Goal: Task Accomplishment & Management: Manage account settings

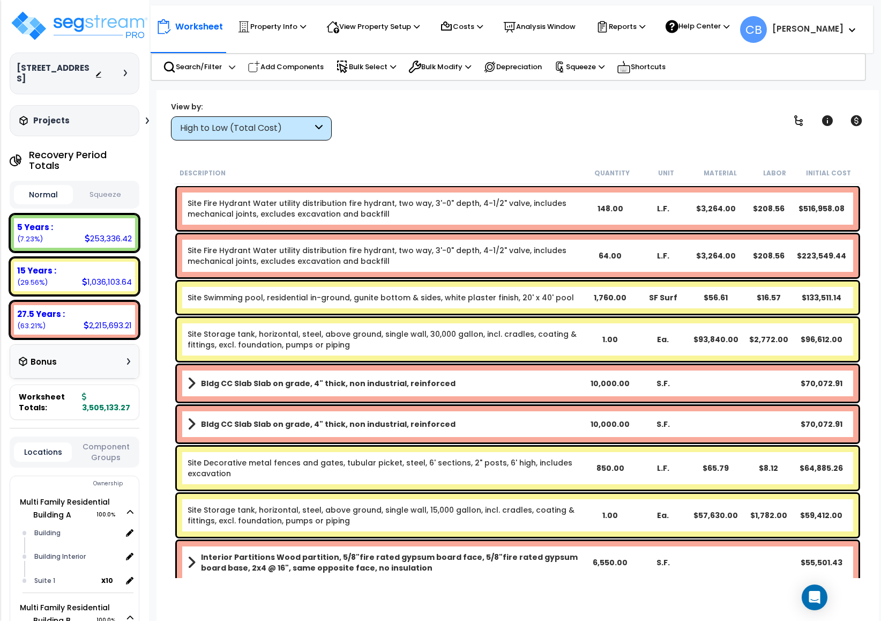
click at [265, 131] on div "High to Low (Total Cost)" at bounding box center [246, 128] width 132 height 12
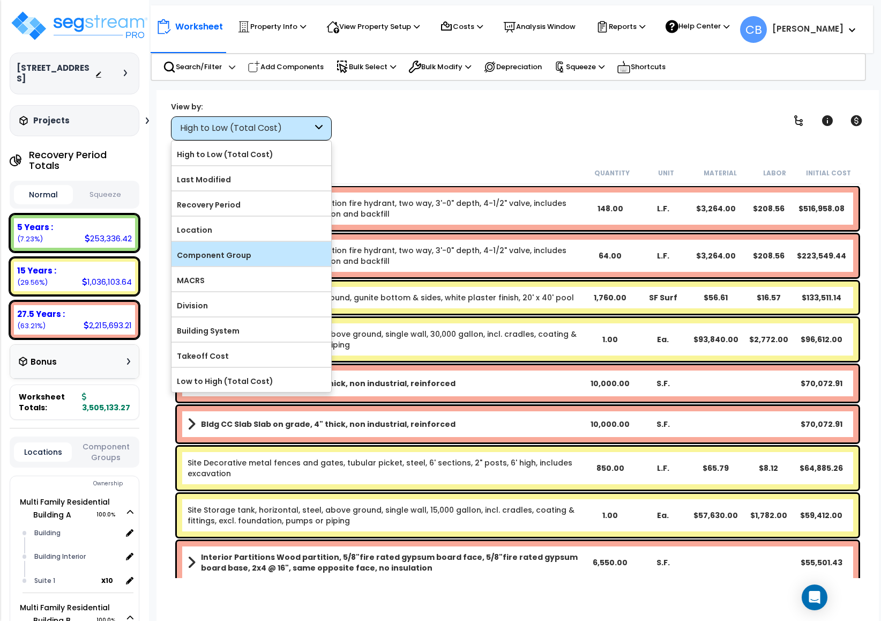
click at [231, 247] on div "Component Group" at bounding box center [252, 254] width 160 height 24
click at [236, 251] on label "Component Group" at bounding box center [252, 255] width 160 height 16
click at [0, 0] on input "Component Group" at bounding box center [0, 0] width 0 height 0
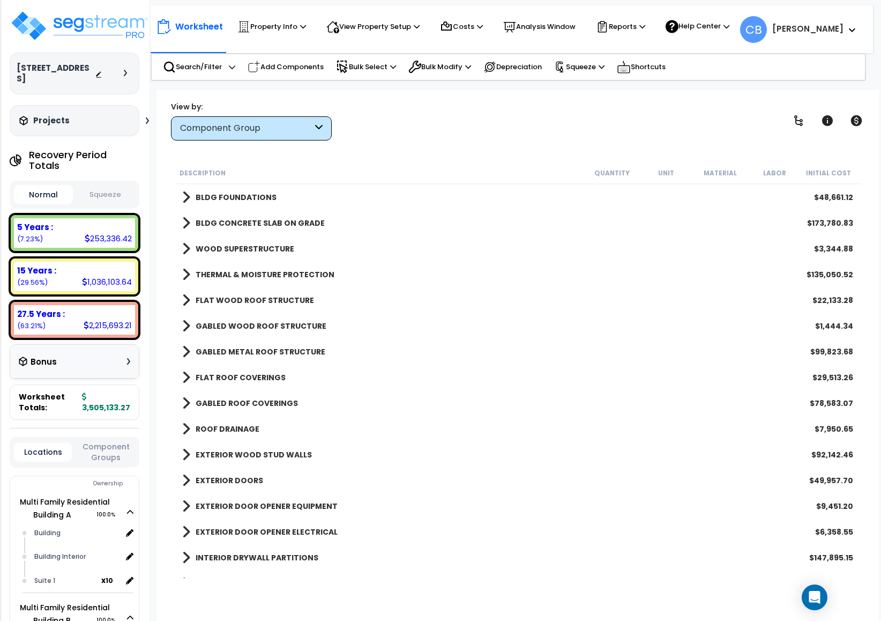
click at [226, 195] on b "BLDG FOUNDATIONS" at bounding box center [236, 197] width 81 height 11
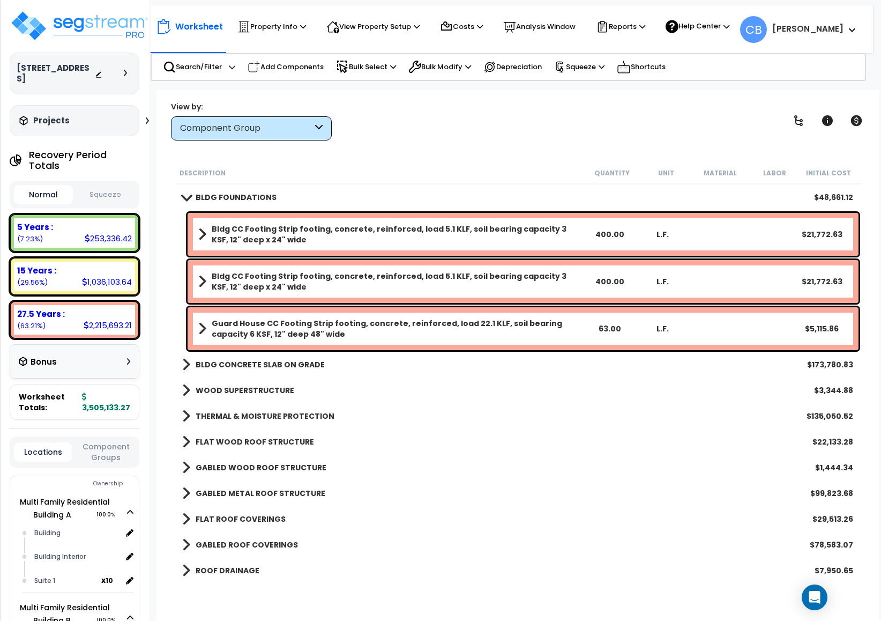
click at [246, 240] on b "Bldg CC Footing Strip footing, concrete, reinforced, load 5.1 KLF, soil bearing…" at bounding box center [397, 234] width 371 height 21
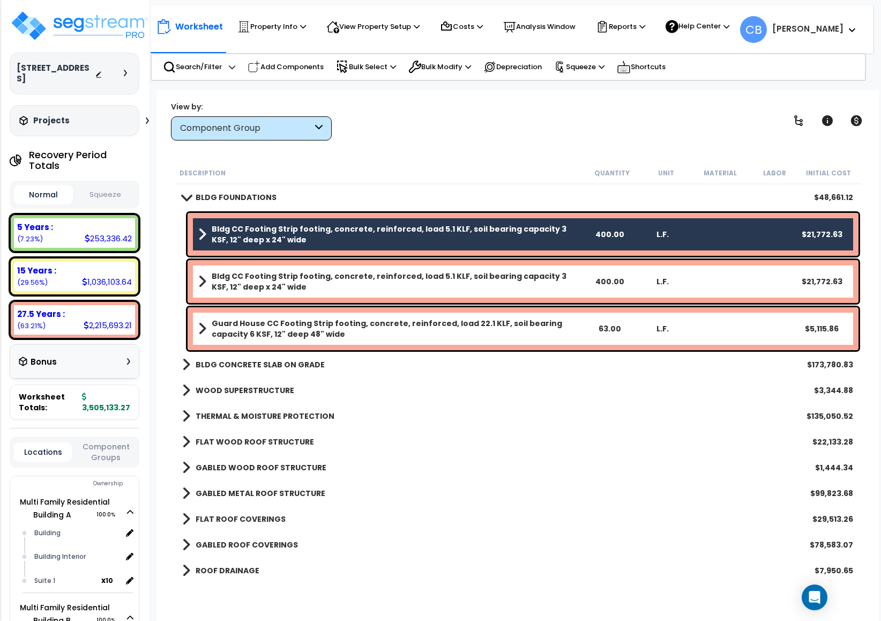
click at [248, 288] on b "Bldg CC Footing Strip footing, concrete, reinforced, load 5.1 KLF, soil bearing…" at bounding box center [397, 281] width 371 height 21
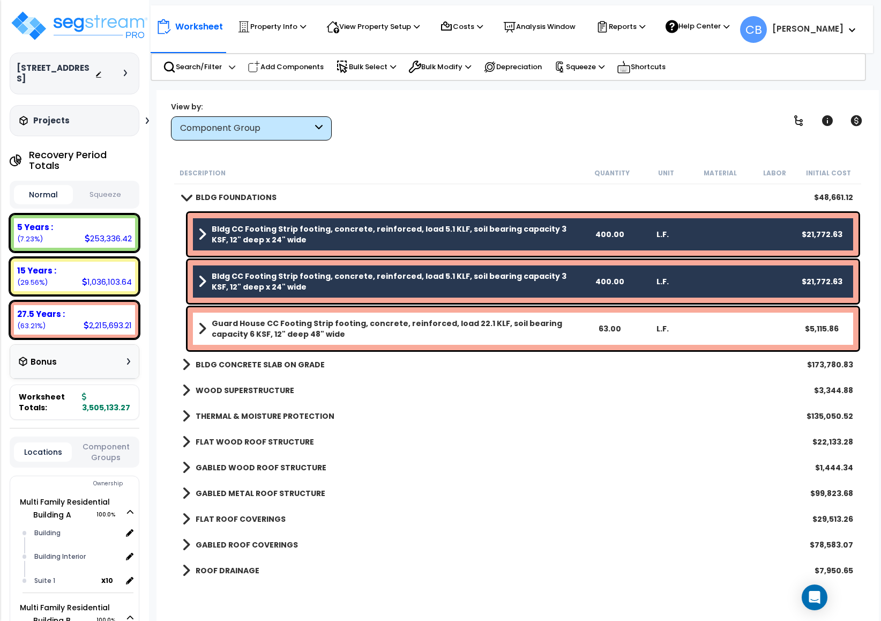
click at [248, 318] on b "Guard House CC Footing Strip footing, concrete, reinforced, load 22.1 KLF, soil…" at bounding box center [397, 328] width 371 height 21
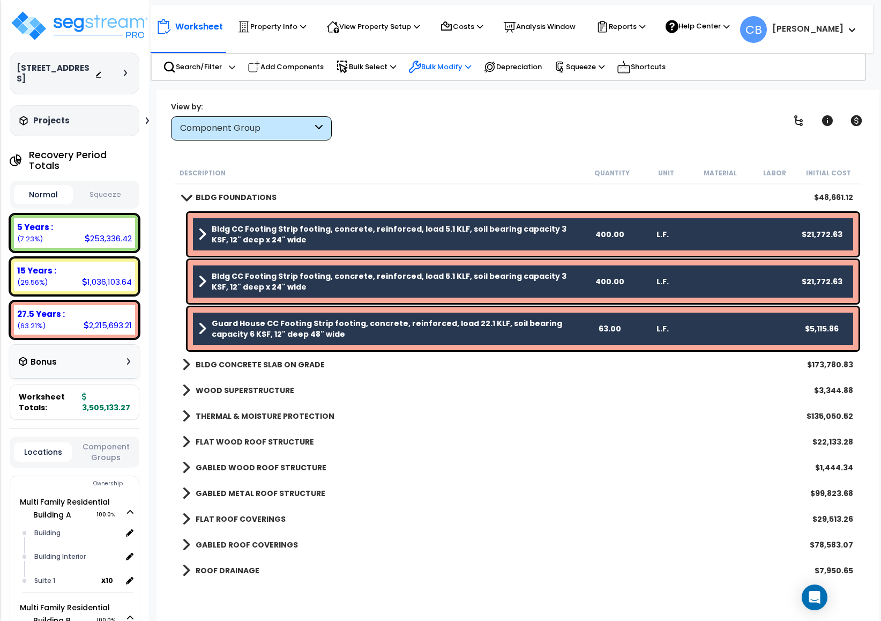
click at [454, 65] on p "Bulk Modify" at bounding box center [439, 67] width 63 height 13
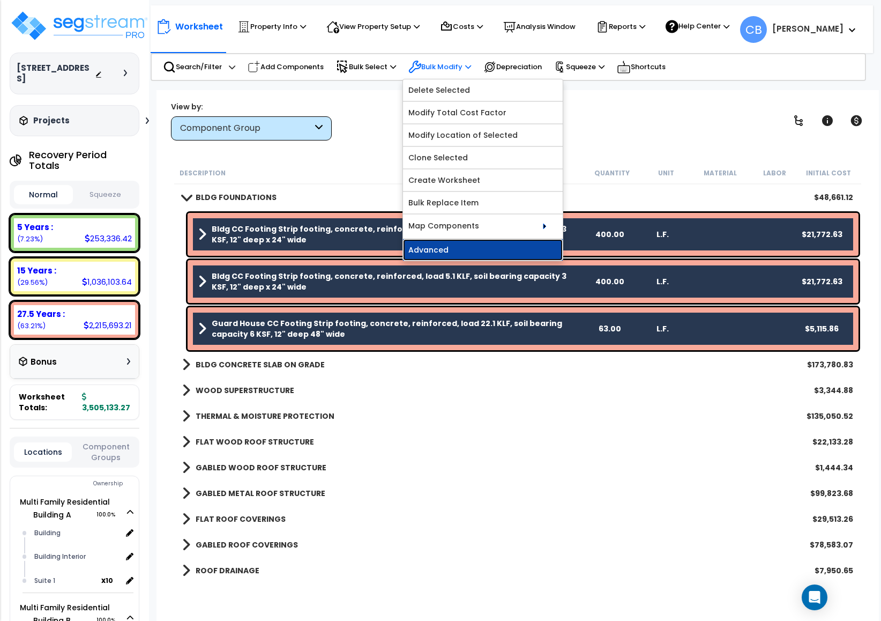
click at [445, 251] on link "Advanced" at bounding box center [483, 249] width 160 height 21
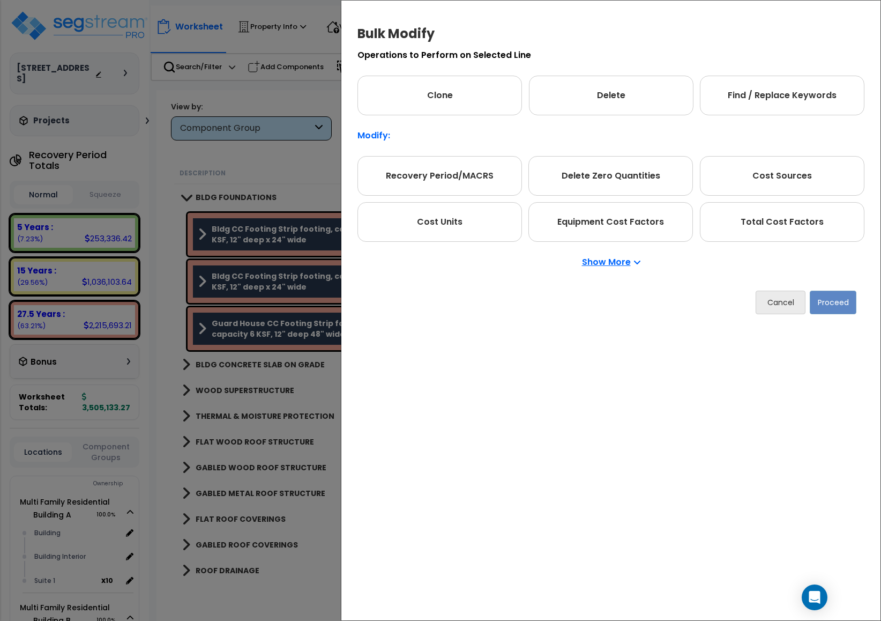
click at [621, 264] on p "Show More" at bounding box center [611, 262] width 58 height 9
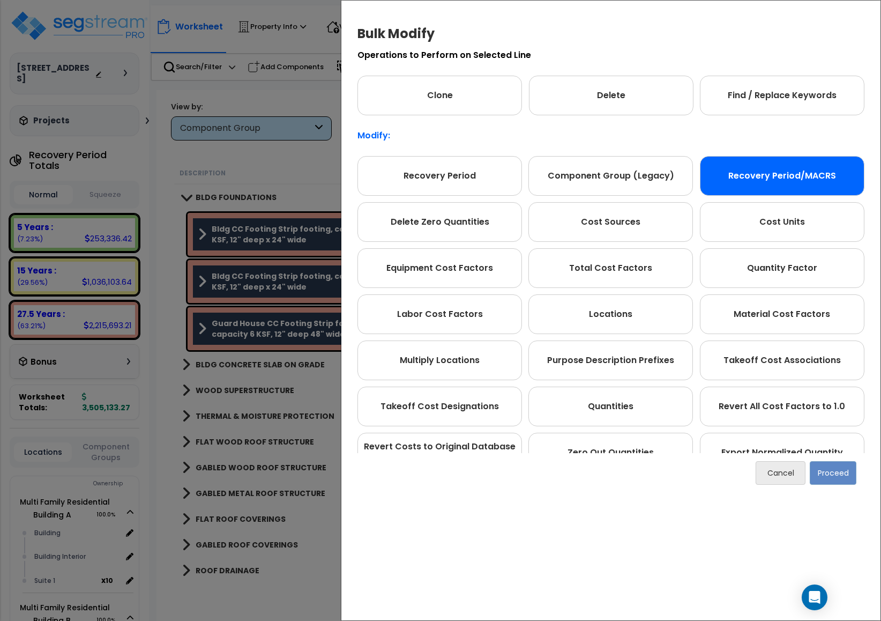
click at [753, 171] on div "Recovery Period/MACRS" at bounding box center [782, 176] width 165 height 40
click at [841, 477] on button "Proceed" at bounding box center [833, 473] width 47 height 24
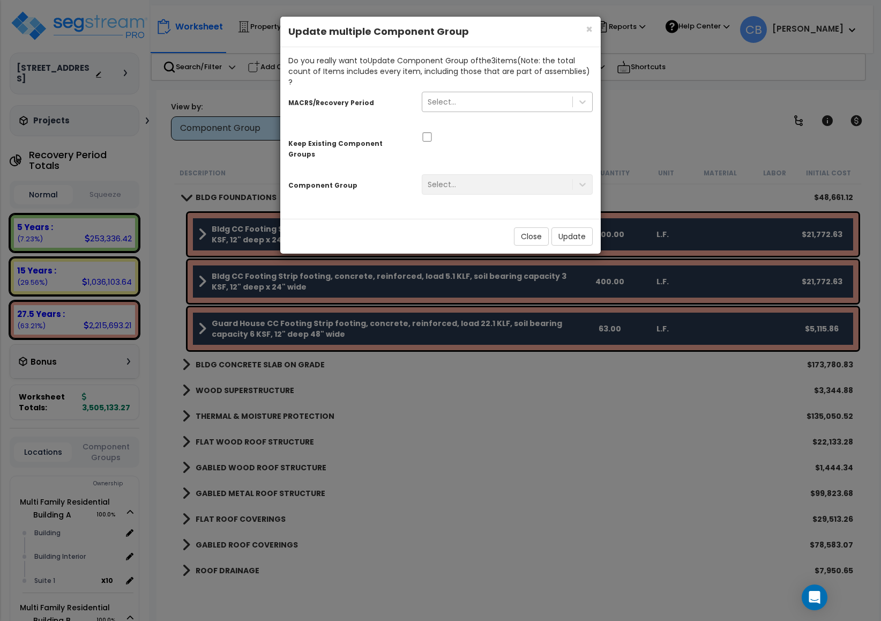
click at [473, 95] on div "Select..." at bounding box center [497, 101] width 150 height 17
drag, startPoint x: 372, startPoint y: 92, endPoint x: 289, endPoint y: 93, distance: 82.6
click at [289, 93] on div "MACRS/Recovery Period" at bounding box center [346, 101] width 133 height 19
drag, startPoint x: 289, startPoint y: 93, endPoint x: 338, endPoint y: 93, distance: 48.8
click at [338, 99] on small "MACRS/Recovery Period" at bounding box center [331, 103] width 86 height 9
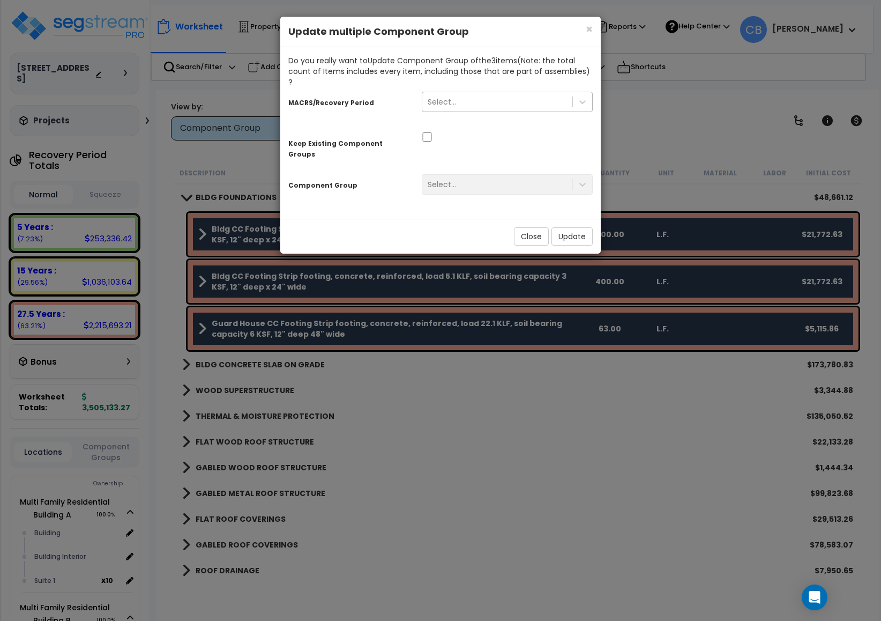
click at [531, 93] on div "Select..." at bounding box center [497, 101] width 150 height 17
click at [478, 94] on div "Select..." at bounding box center [497, 101] width 150 height 17
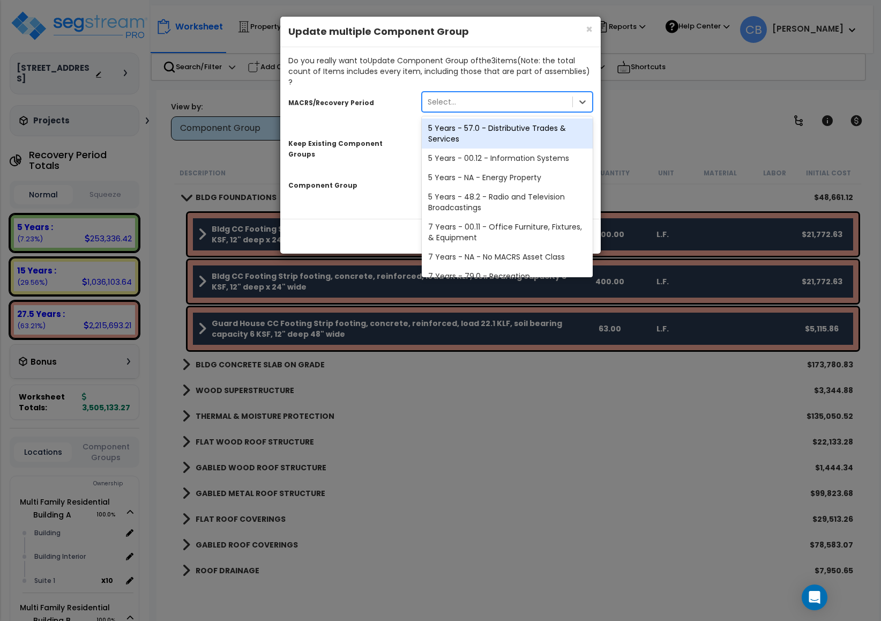
click at [487, 129] on div "5 Years - 57.0 - Distributive Trades & Services" at bounding box center [507, 133] width 171 height 30
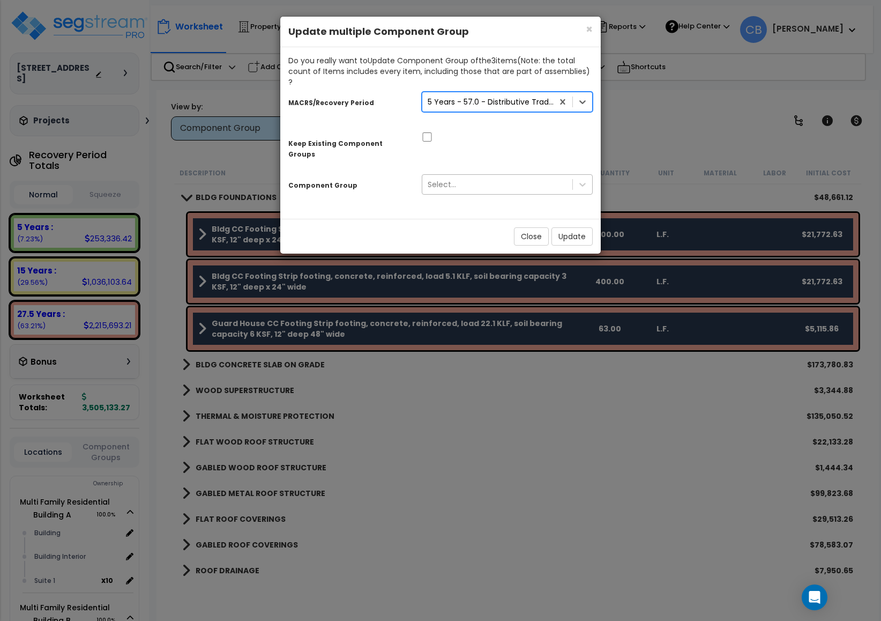
click at [486, 176] on div "Select..." at bounding box center [497, 184] width 150 height 17
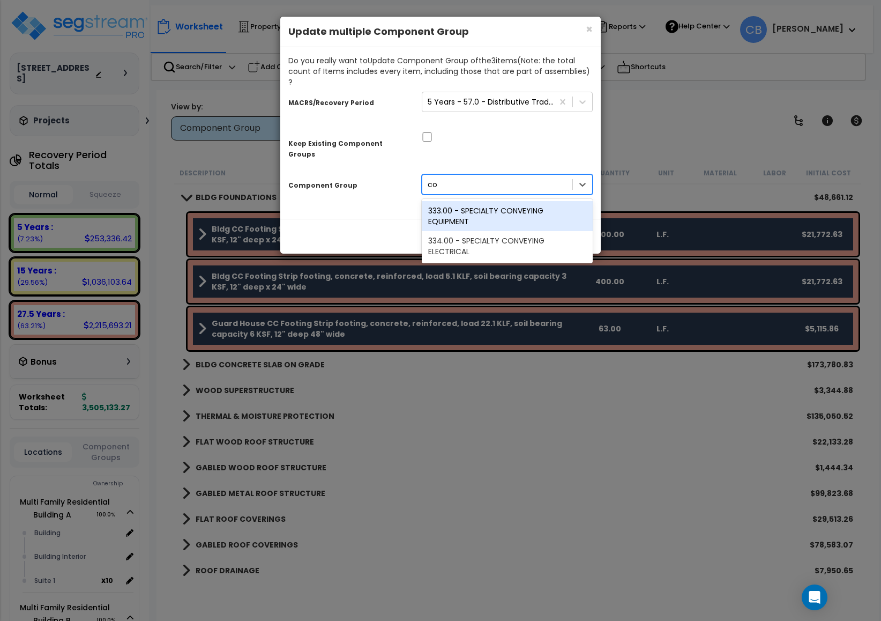
type input "c"
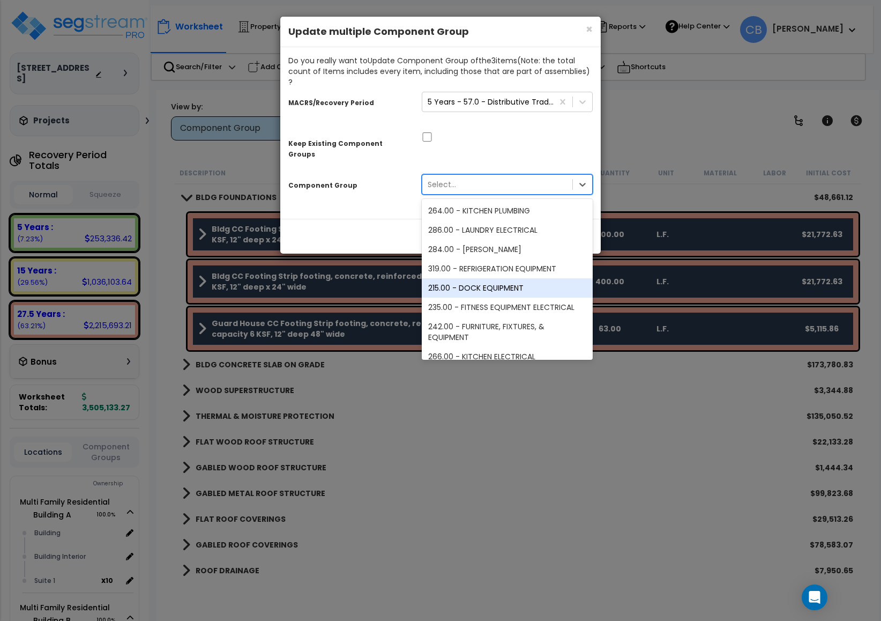
scroll to position [80, 0]
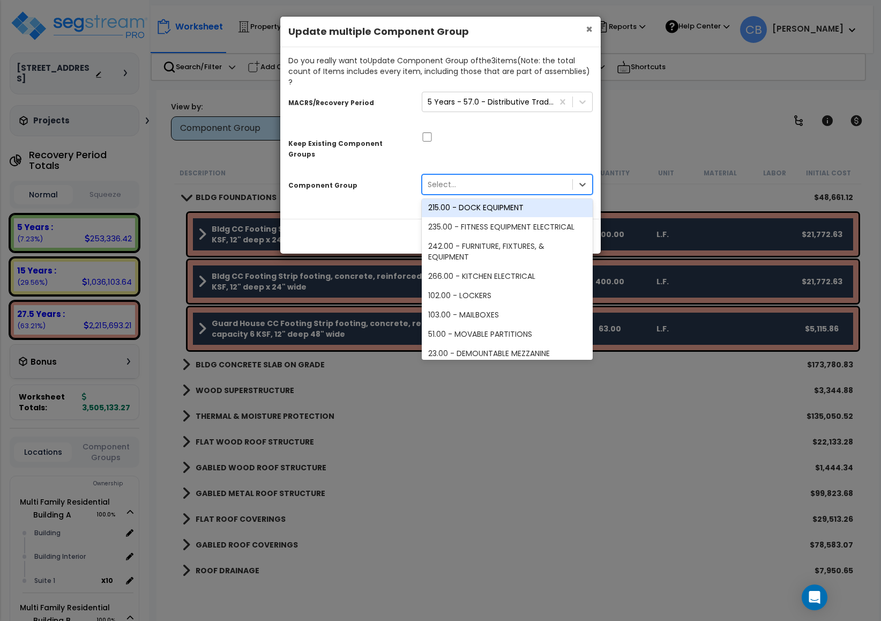
click at [586, 26] on span "×" at bounding box center [589, 29] width 7 height 16
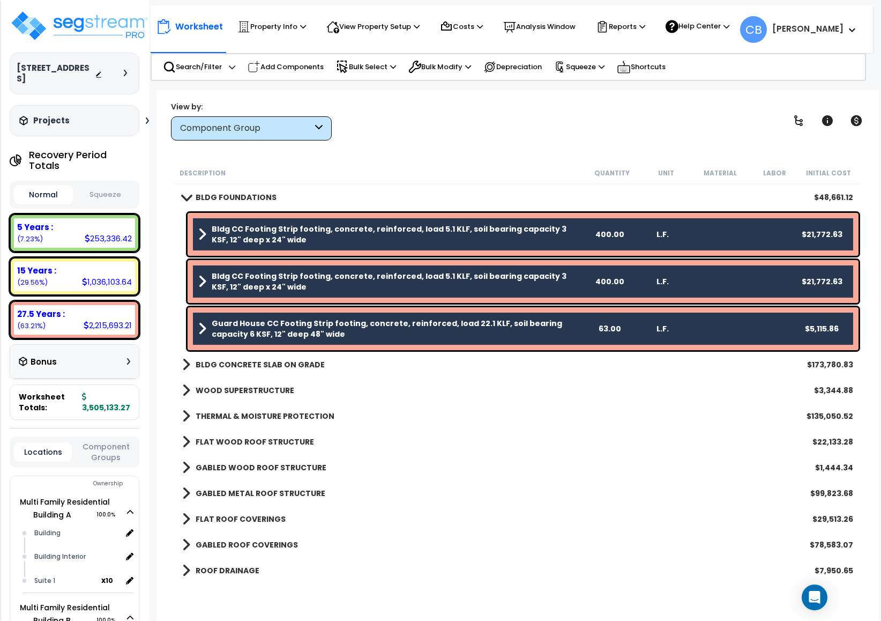
click at [494, 206] on div "BLDG FOUNDATIONS $48,661.12" at bounding box center [518, 197] width 682 height 26
click at [238, 197] on b "BLDG FOUNDATIONS" at bounding box center [236, 197] width 81 height 11
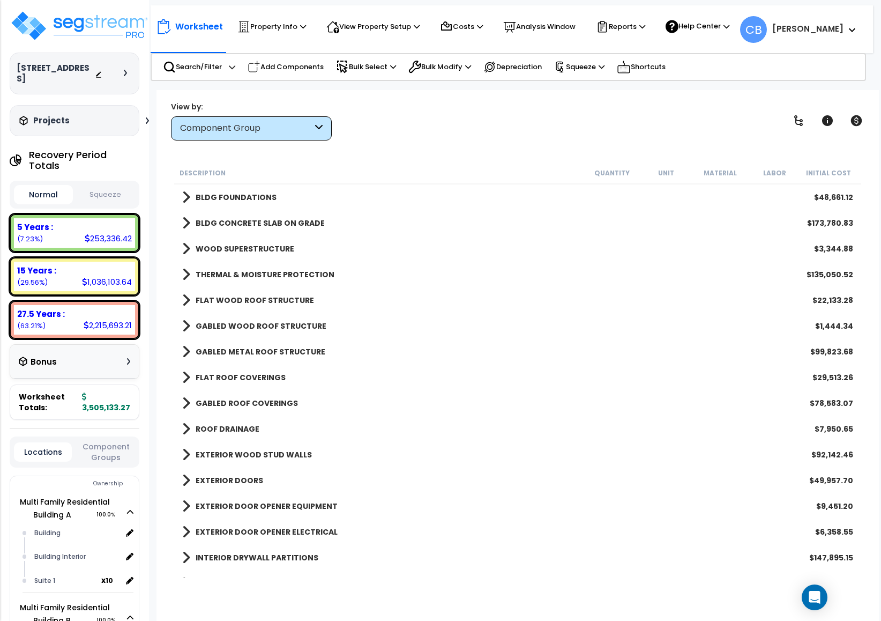
click at [237, 199] on b "BLDG FOUNDATIONS" at bounding box center [236, 197] width 81 height 11
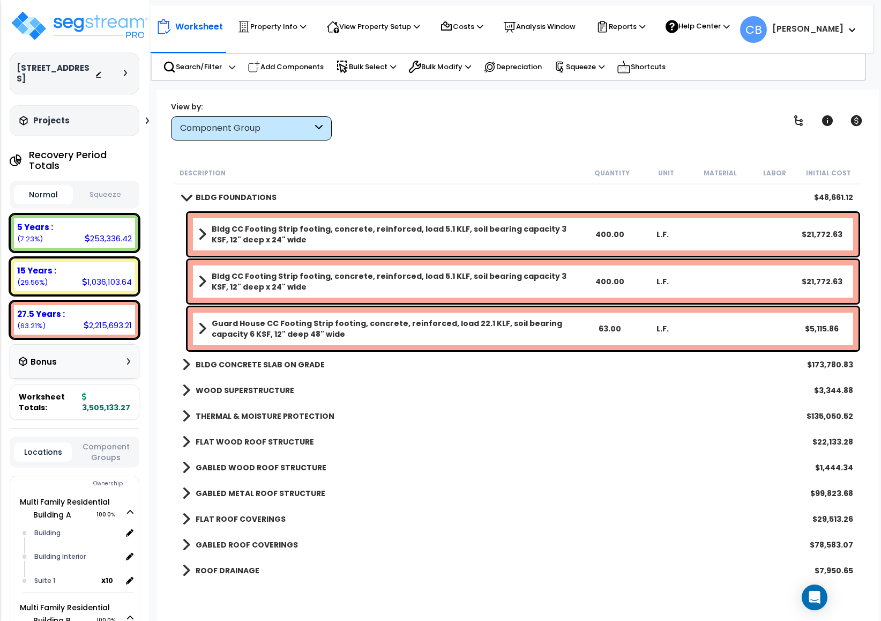
click at [240, 193] on b "BLDG FOUNDATIONS" at bounding box center [236, 197] width 81 height 11
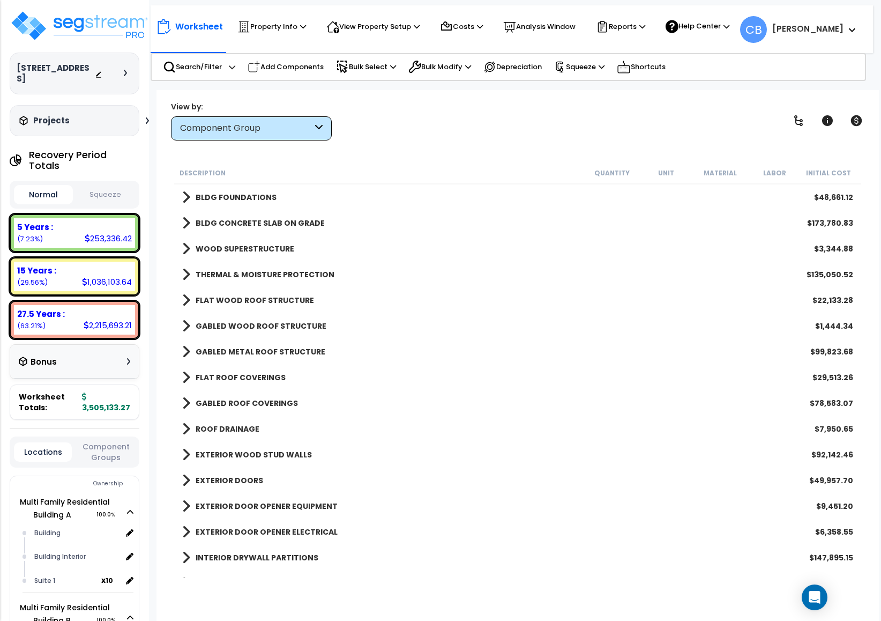
click at [262, 270] on b "THERMAL & MOISTURE PROTECTION" at bounding box center [265, 274] width 139 height 11
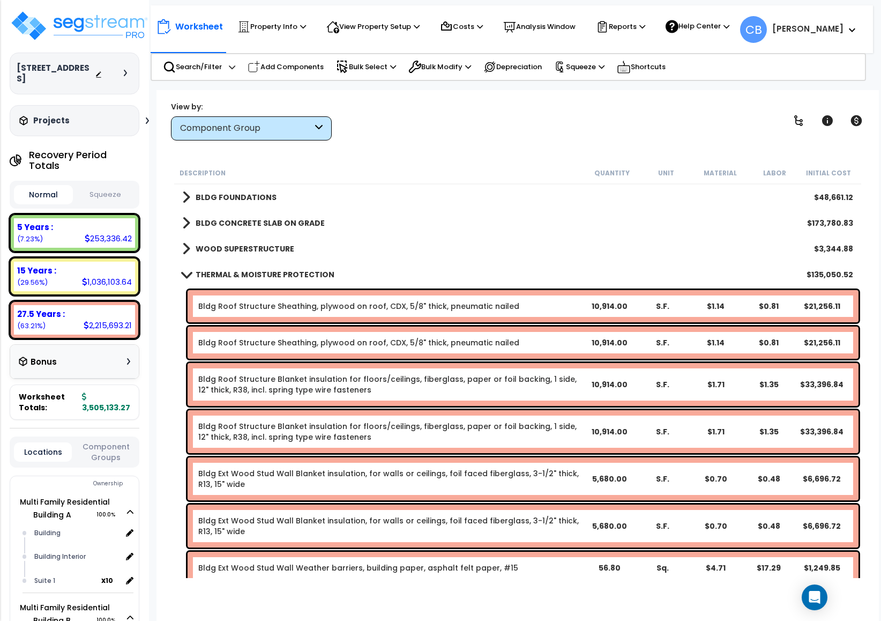
click at [262, 270] on b "THERMAL & MOISTURE PROTECTION" at bounding box center [265, 274] width 139 height 11
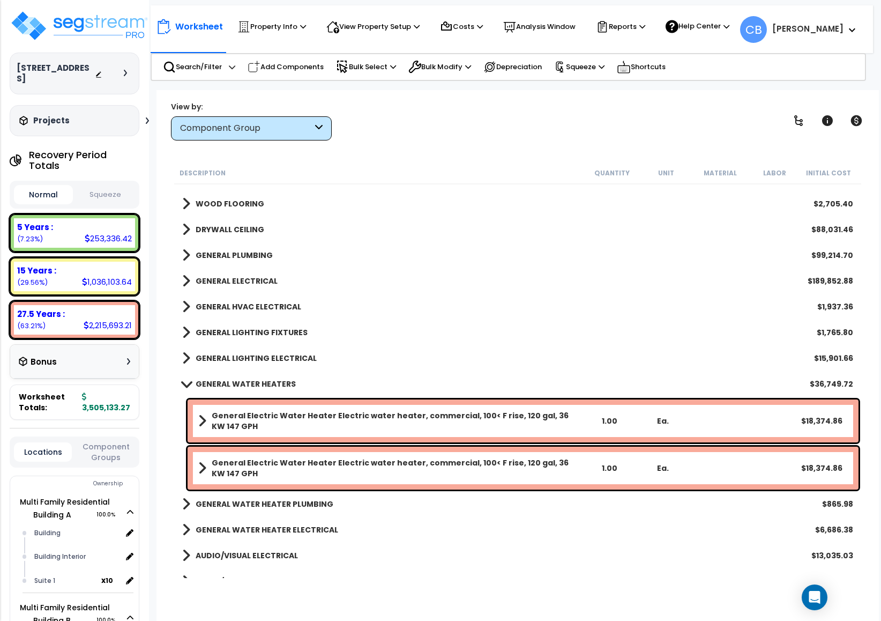
scroll to position [643, 0]
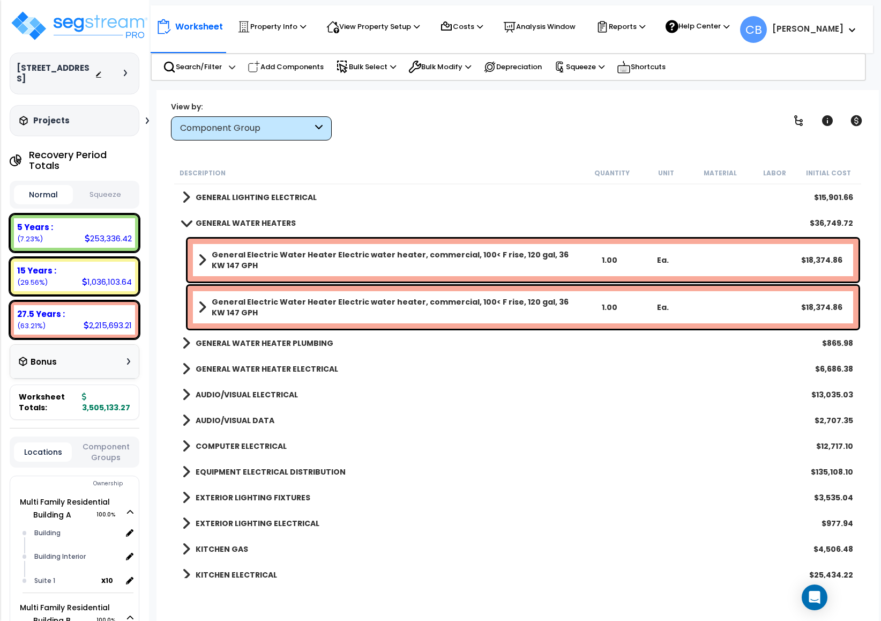
click at [272, 257] on b "General Electric Water Heater Electric water heater, commercial, 100< F rise, 1…" at bounding box center [397, 259] width 371 height 21
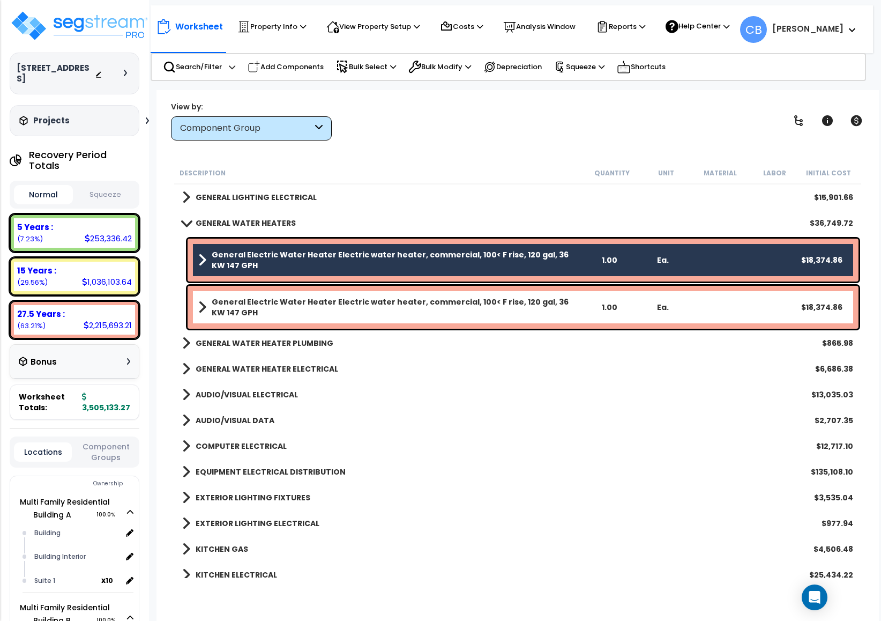
click at [271, 298] on b "General Electric Water Heater Electric water heater, commercial, 100< F rise, 1…" at bounding box center [397, 306] width 371 height 21
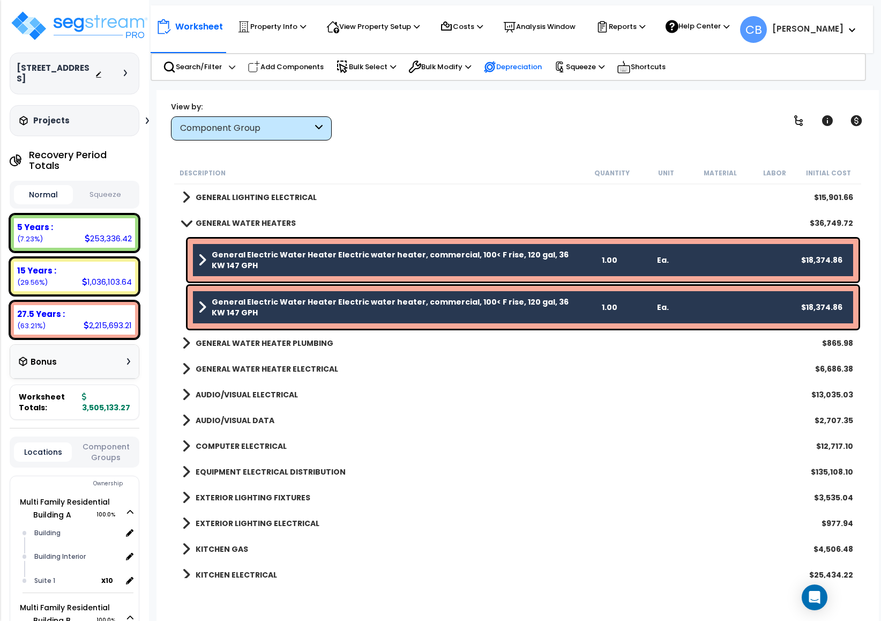
click at [485, 64] on div "Depreciation" at bounding box center [513, 67] width 70 height 24
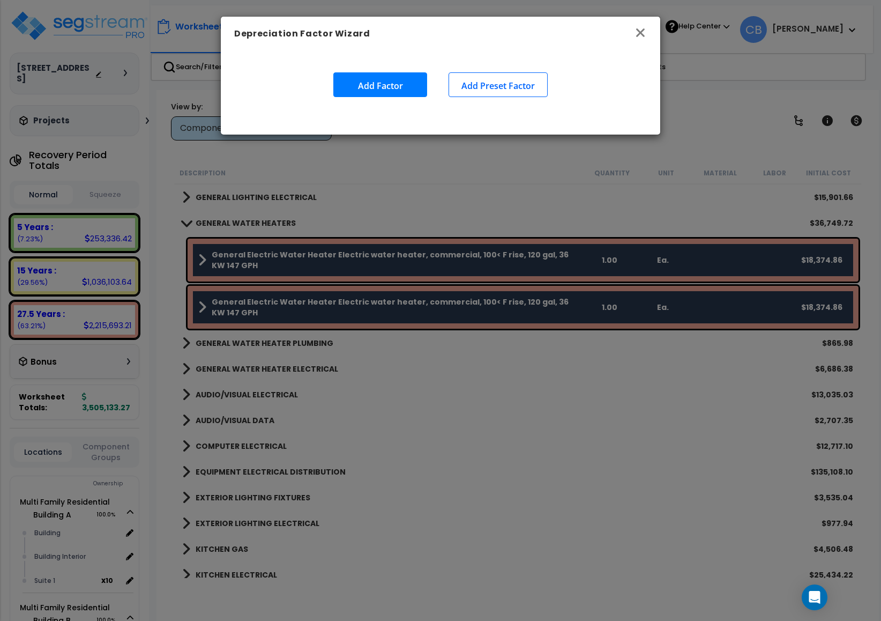
click at [634, 38] on icon "button" at bounding box center [640, 32] width 13 height 13
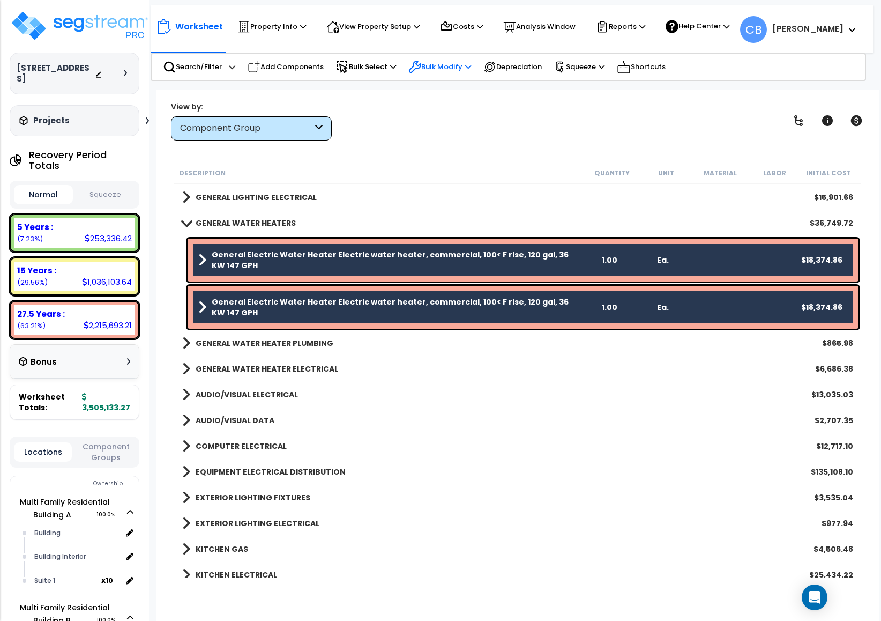
click at [454, 65] on p "Bulk Modify" at bounding box center [439, 67] width 63 height 13
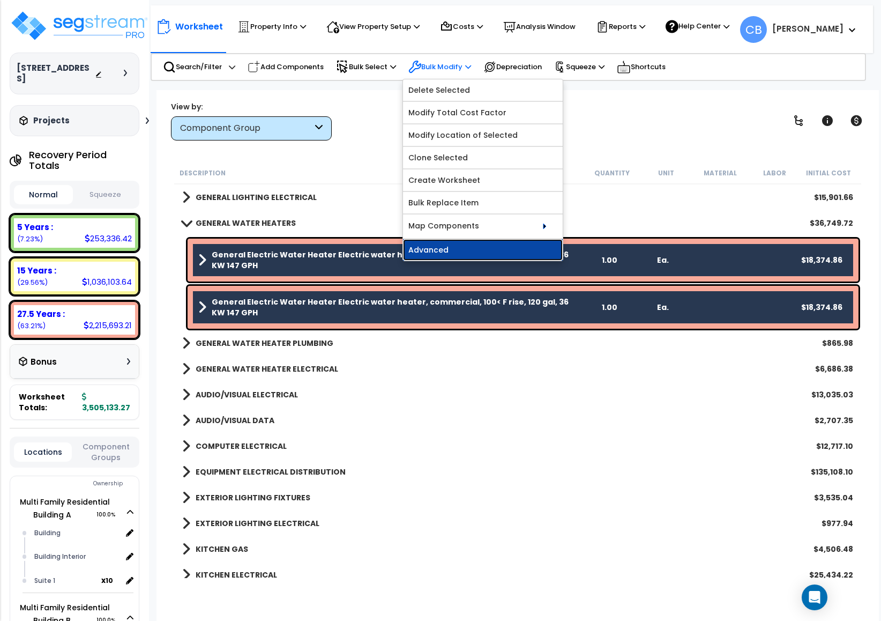
click at [465, 244] on link "Advanced" at bounding box center [483, 249] width 160 height 21
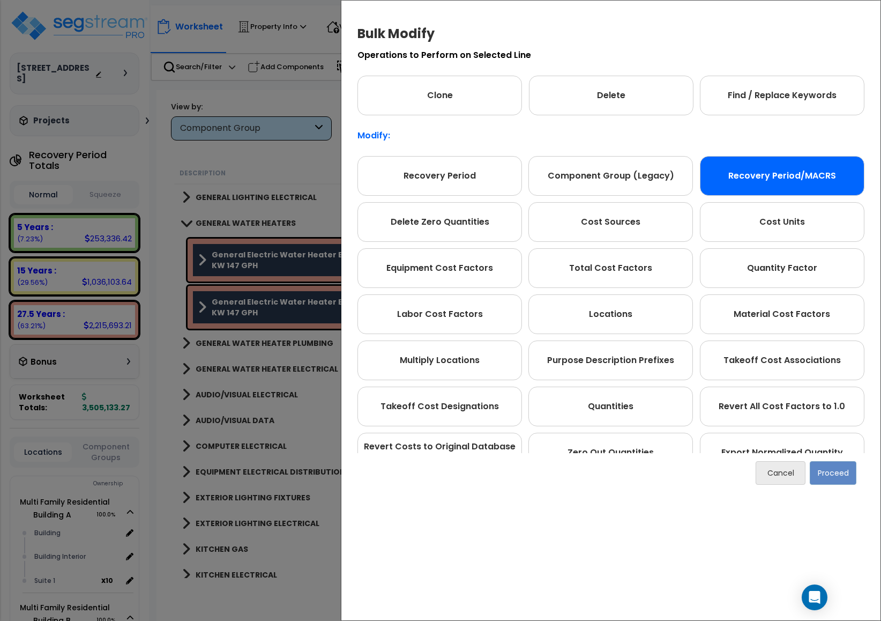
click at [741, 177] on div "Recovery Period/MACRS" at bounding box center [782, 176] width 165 height 40
click at [834, 476] on button "Proceed" at bounding box center [833, 473] width 47 height 24
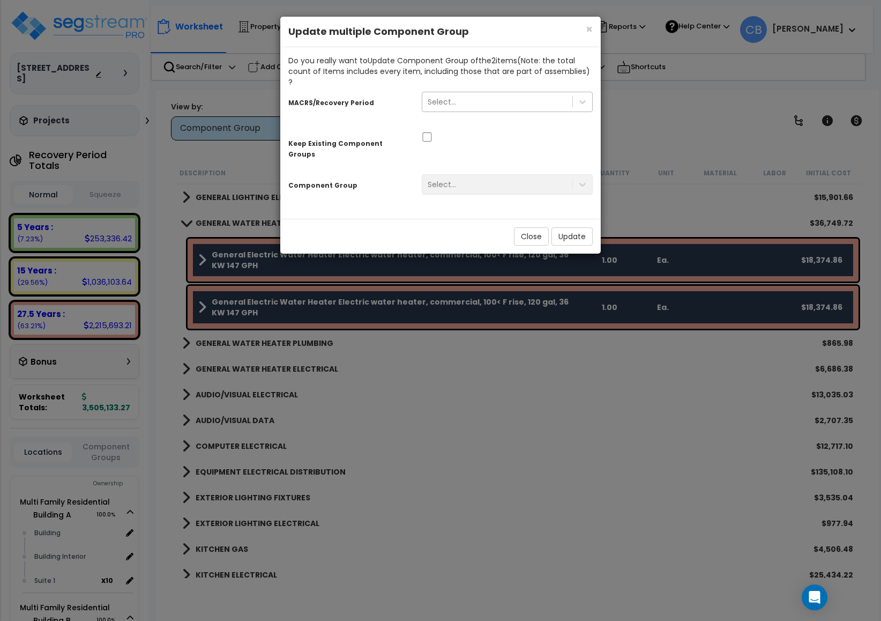
click at [515, 95] on div "Select..." at bounding box center [497, 101] width 150 height 17
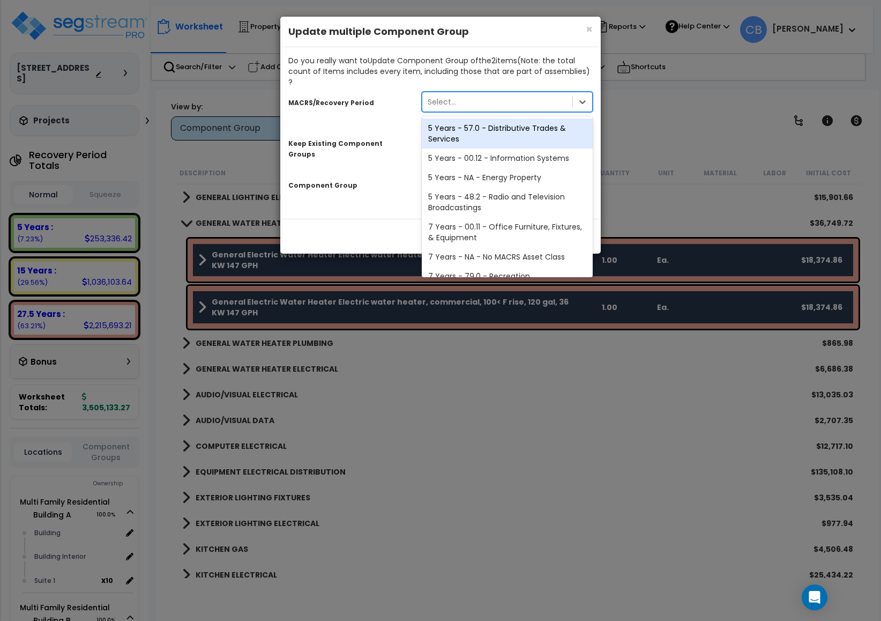
click at [510, 126] on div "5 Years - 57.0 - Distributive Trades & Services" at bounding box center [507, 133] width 171 height 30
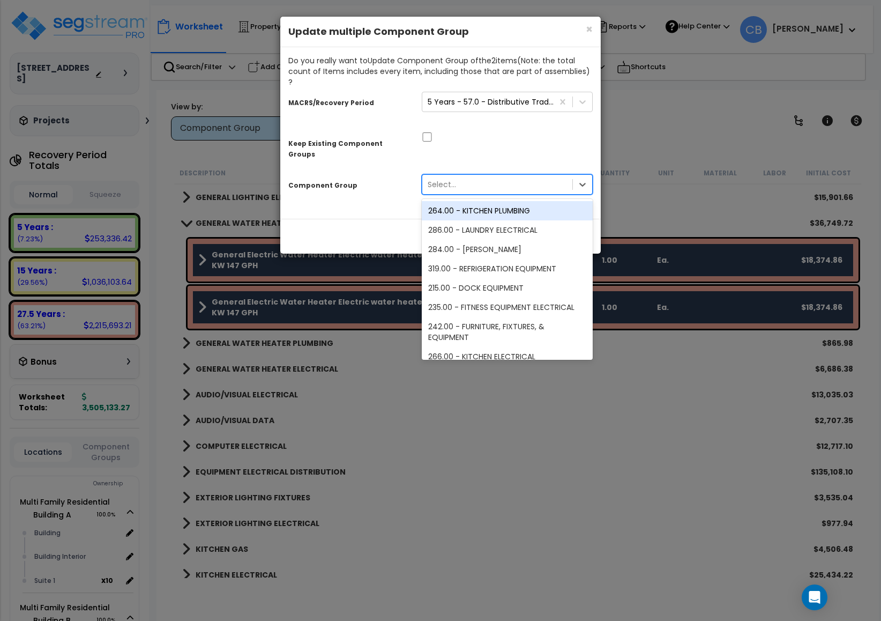
click at [455, 179] on div "Select..." at bounding box center [442, 184] width 28 height 11
type input "electr"
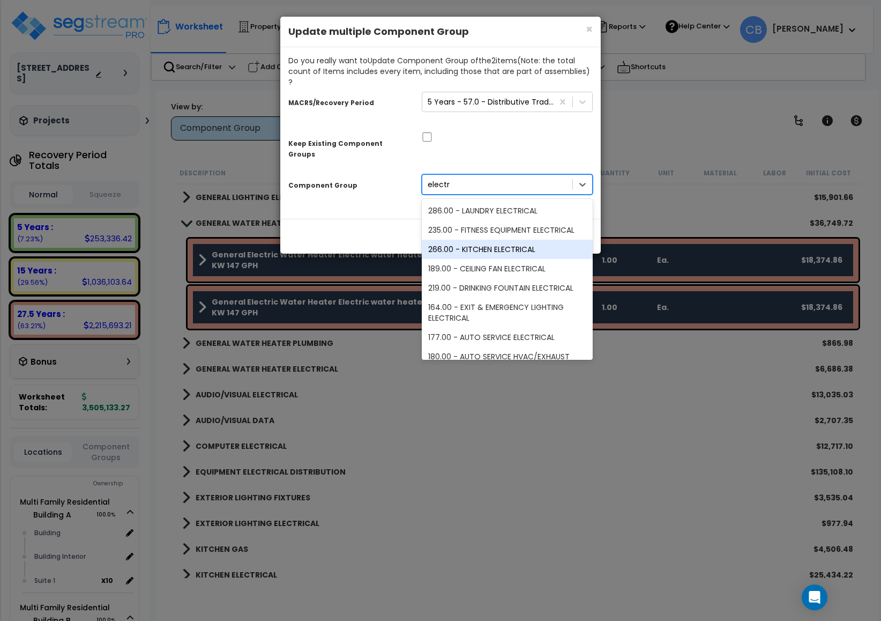
click at [512, 240] on div "266.00 - KITCHEN ELECTRICAL" at bounding box center [507, 249] width 171 height 19
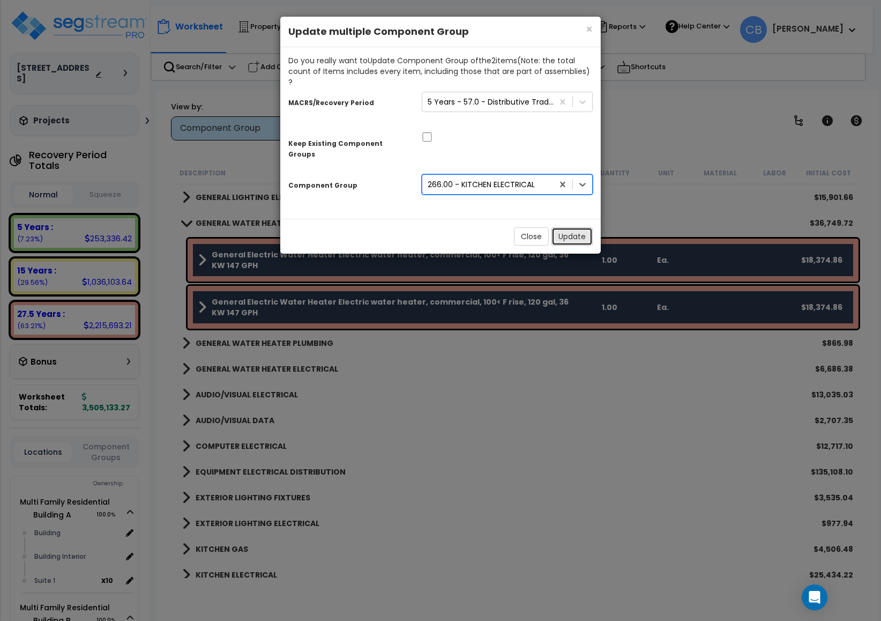
click at [560, 227] on button "Update" at bounding box center [572, 236] width 41 height 18
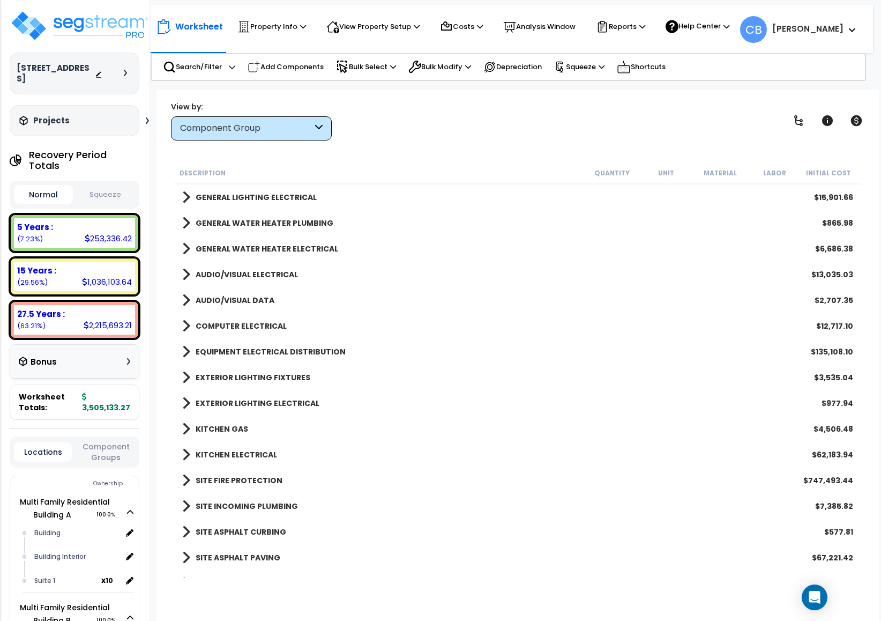
click at [293, 222] on b "GENERAL WATER HEATER PLUMBING" at bounding box center [265, 223] width 138 height 11
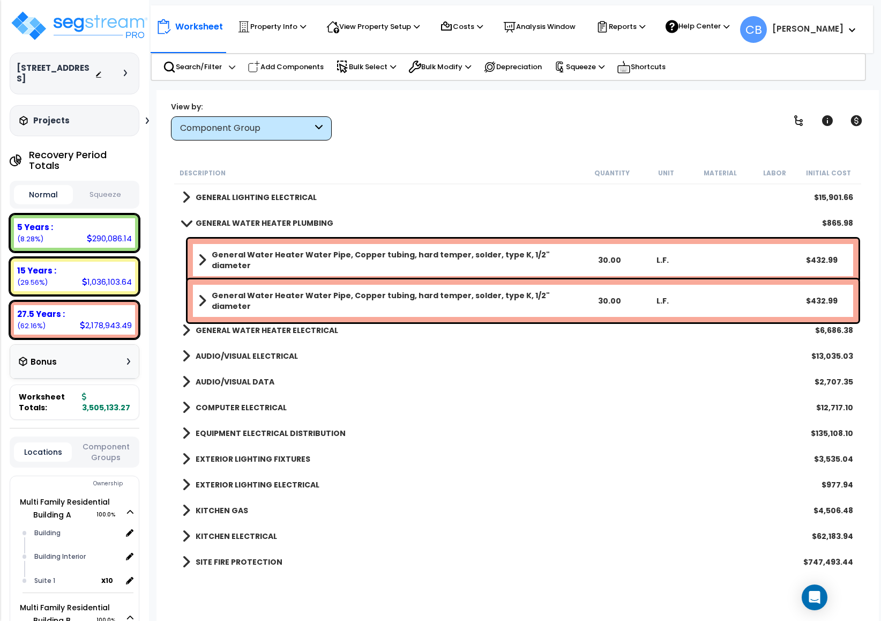
click at [277, 219] on b "GENERAL WATER HEATER PLUMBING" at bounding box center [265, 223] width 138 height 11
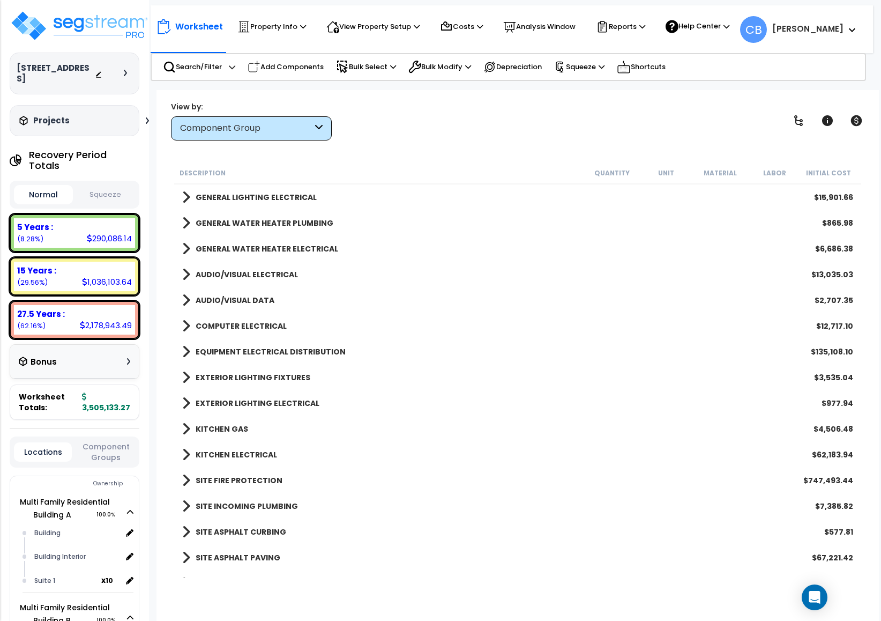
click at [277, 198] on b "GENERAL LIGHTING ELECTRICAL" at bounding box center [256, 197] width 121 height 11
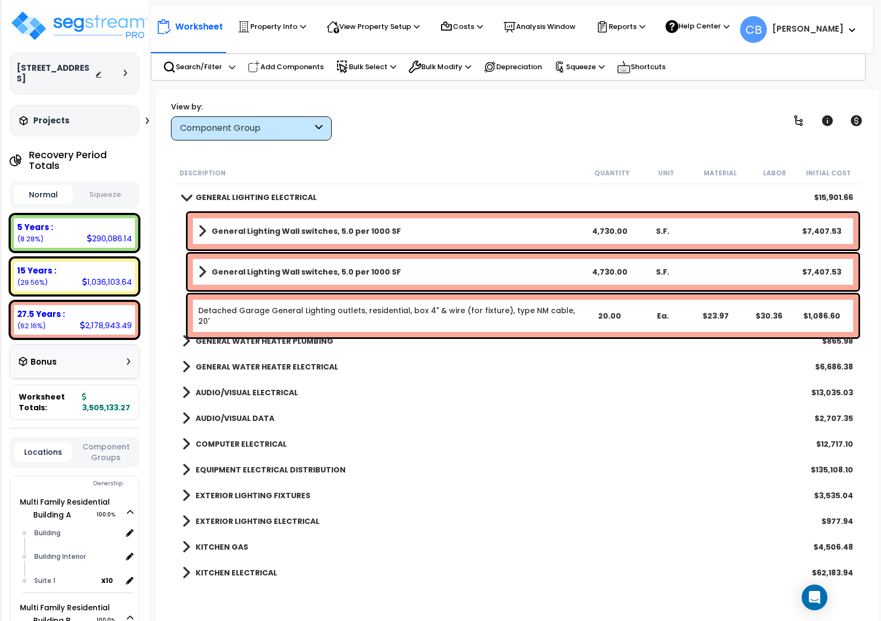
click at [251, 196] on b "GENERAL LIGHTING ELECTRICAL" at bounding box center [256, 197] width 121 height 11
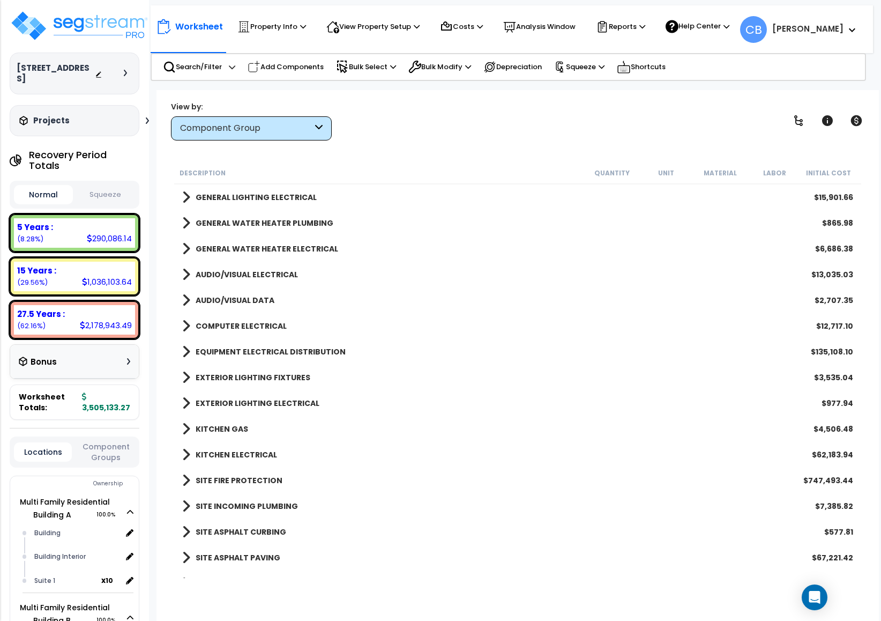
click at [273, 246] on b "GENERAL WATER HEATER ELECTRICAL" at bounding box center [267, 248] width 143 height 11
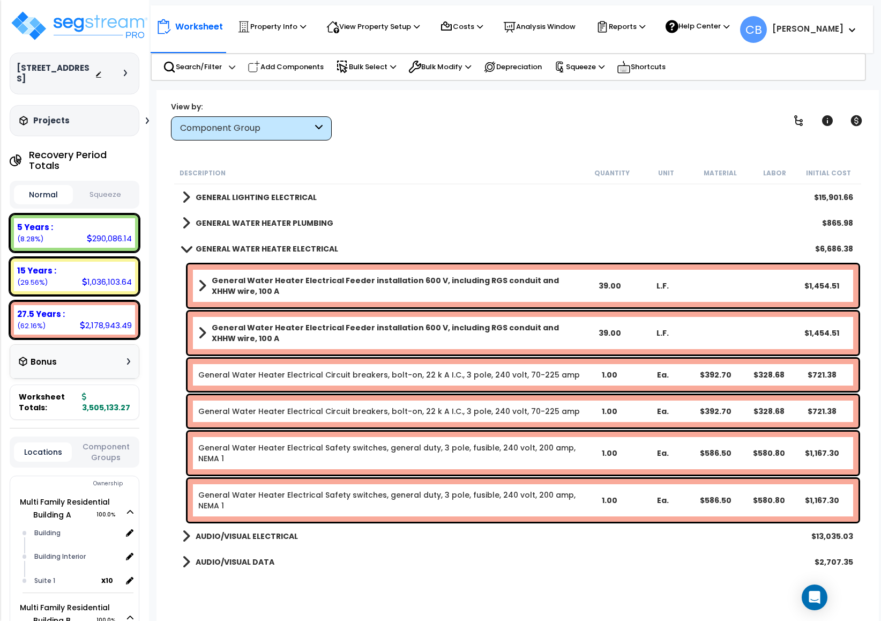
click at [273, 246] on b "GENERAL WATER HEATER ELECTRICAL" at bounding box center [267, 248] width 143 height 11
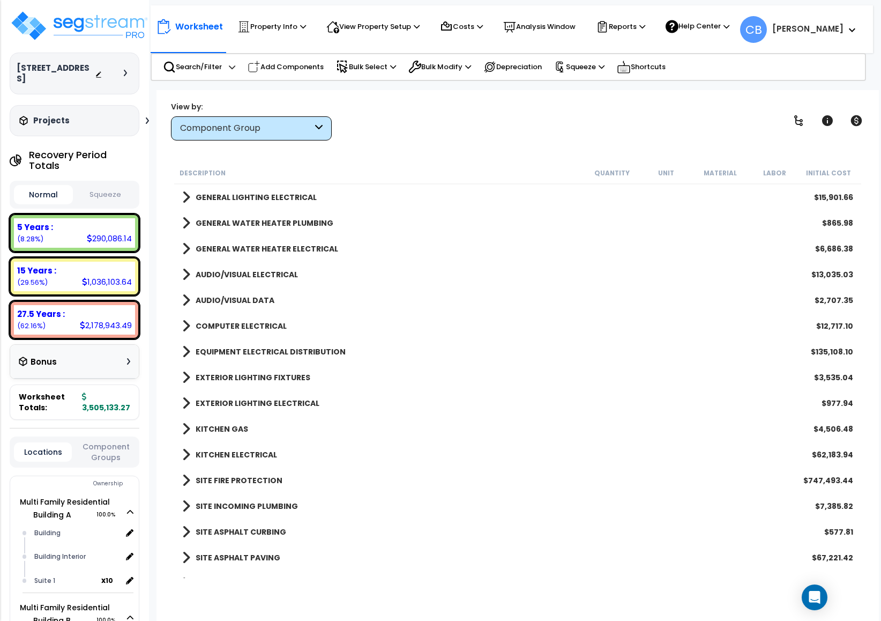
click at [211, 120] on div "Component Group" at bounding box center [251, 128] width 161 height 24
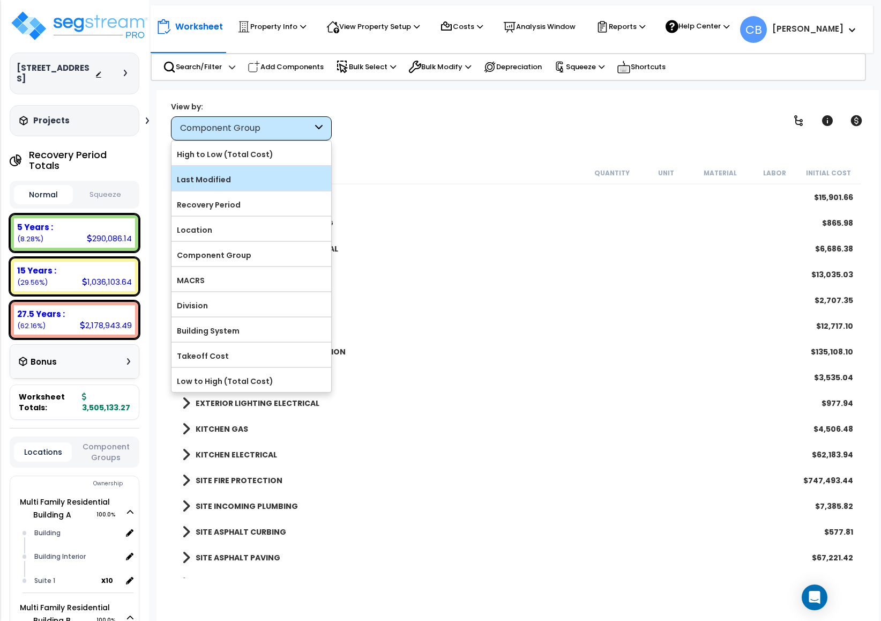
click at [232, 185] on label "Last Modified" at bounding box center [252, 180] width 160 height 16
click at [0, 0] on input "Last Modified" at bounding box center [0, 0] width 0 height 0
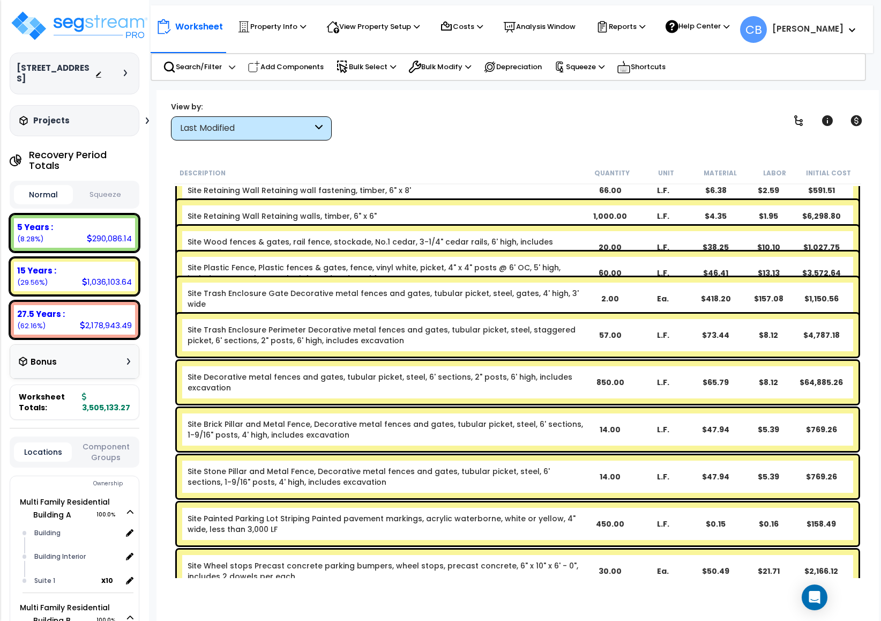
scroll to position [0, 0]
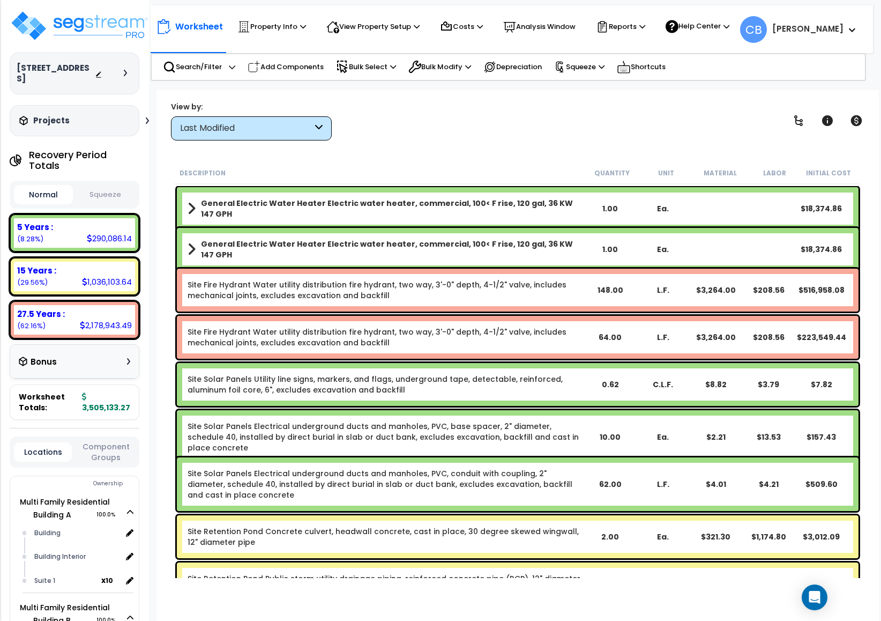
click at [237, 205] on b "General Electric Water Heater Electric water heater, commercial, 100< F rise, 1…" at bounding box center [392, 208] width 383 height 21
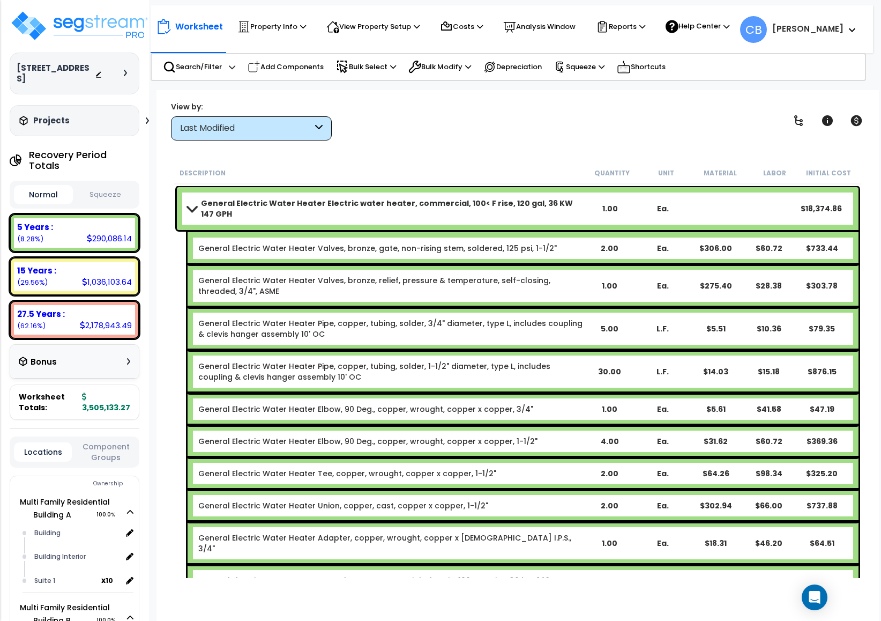
click at [237, 205] on b "General Electric Water Heater Electric water heater, commercial, 100< F rise, 1…" at bounding box center [392, 208] width 383 height 21
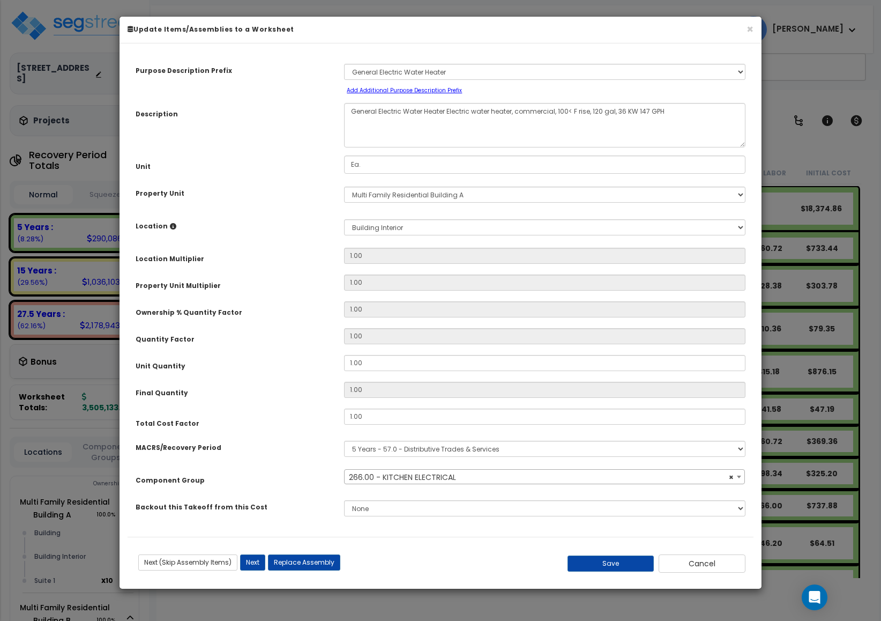
select select "91"
click at [466, 481] on span "× 266.00 - KITCHEN ELECTRICAL" at bounding box center [545, 477] width 400 height 15
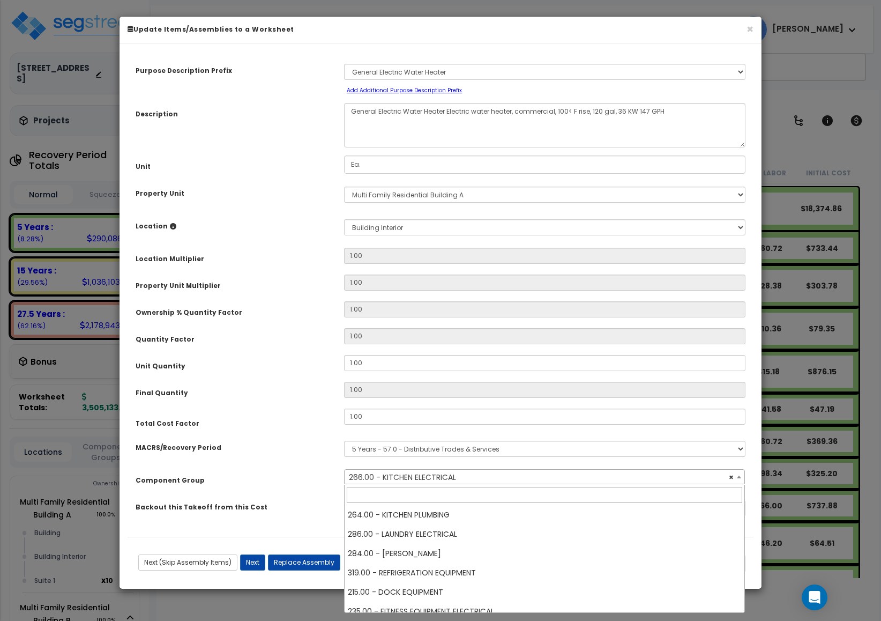
scroll to position [96, 0]
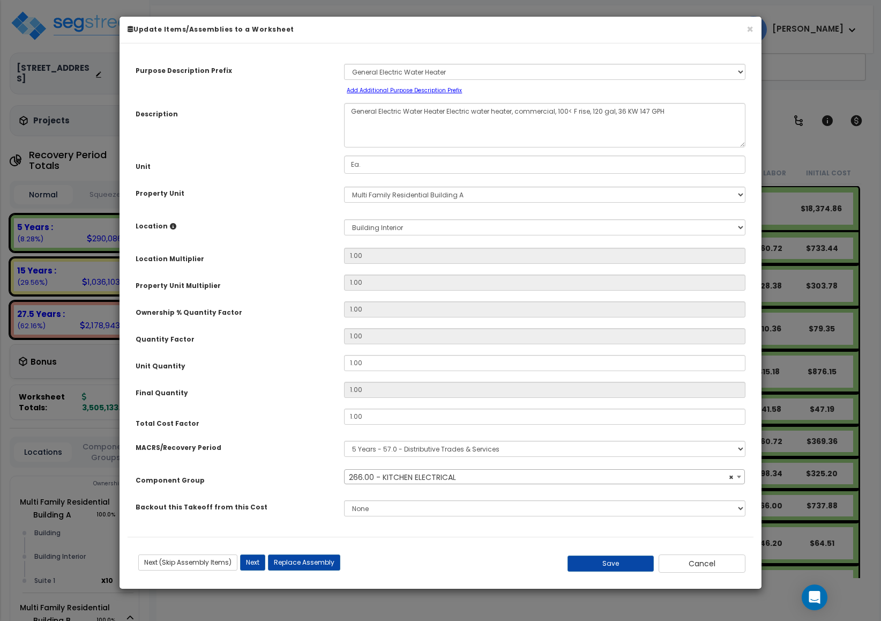
click at [745, 28] on h6 "Update Items/Assemblies to a Worksheet" at bounding box center [441, 29] width 626 height 9
click at [755, 31] on div "× Update Items/Assemblies to a Worksheet" at bounding box center [441, 30] width 642 height 27
click at [749, 28] on button "×" at bounding box center [750, 29] width 7 height 11
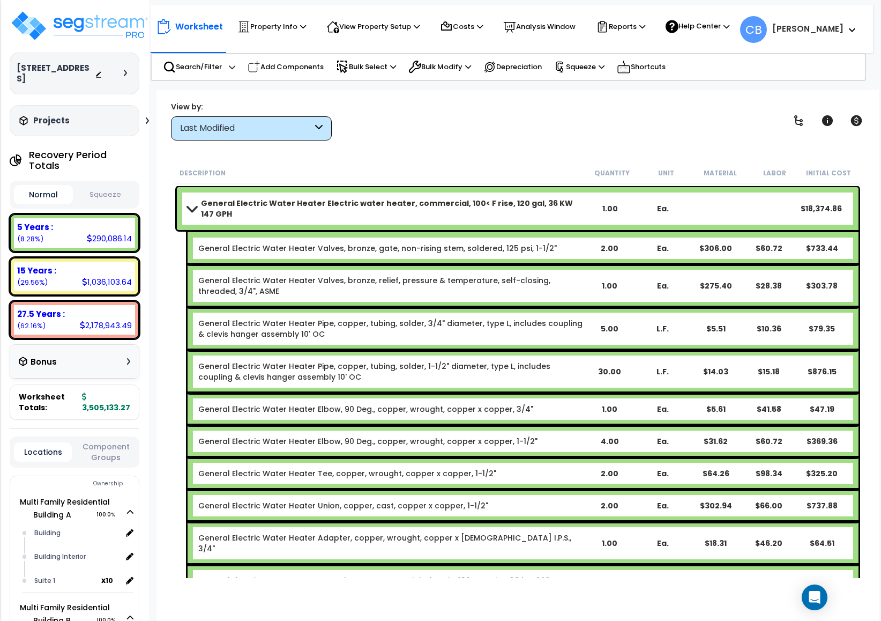
click at [270, 143] on div "Worksheet Property Info Property Setup Add Property Unit Template property Clon…" at bounding box center [518, 400] width 723 height 621
click at [266, 134] on div "Last Modified" at bounding box center [246, 128] width 132 height 12
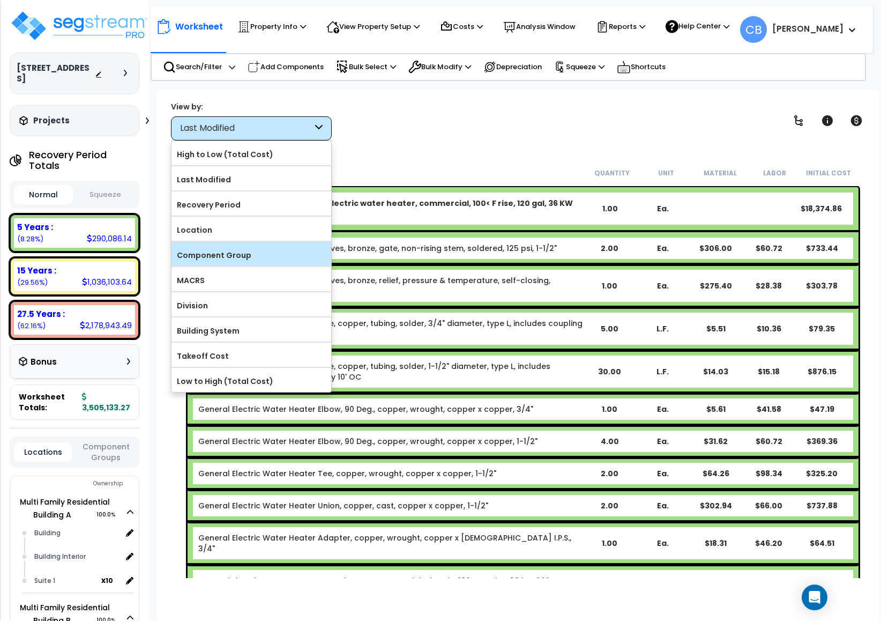
click at [270, 256] on label "Component Group" at bounding box center [252, 255] width 160 height 16
click at [0, 0] on input "Component Group" at bounding box center [0, 0] width 0 height 0
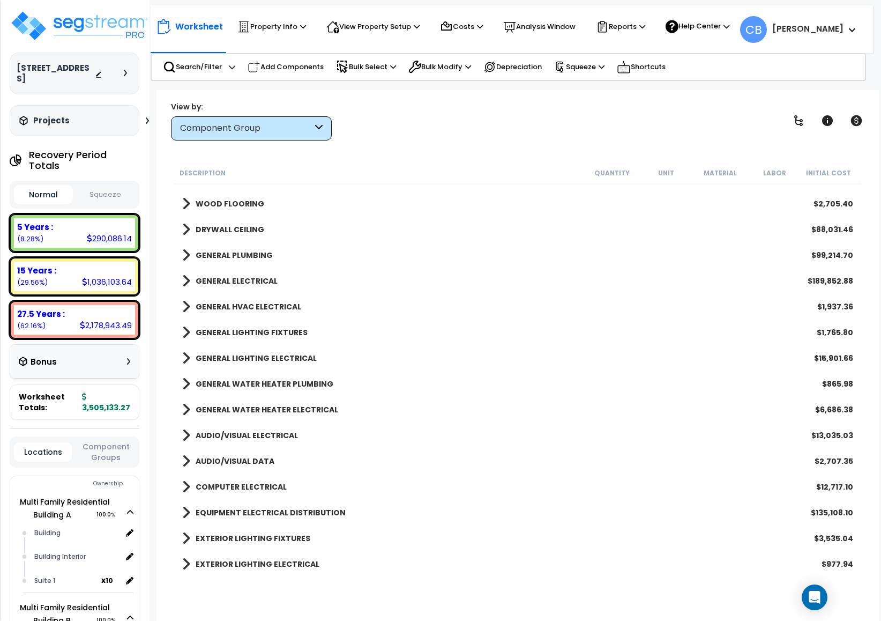
scroll to position [724, 0]
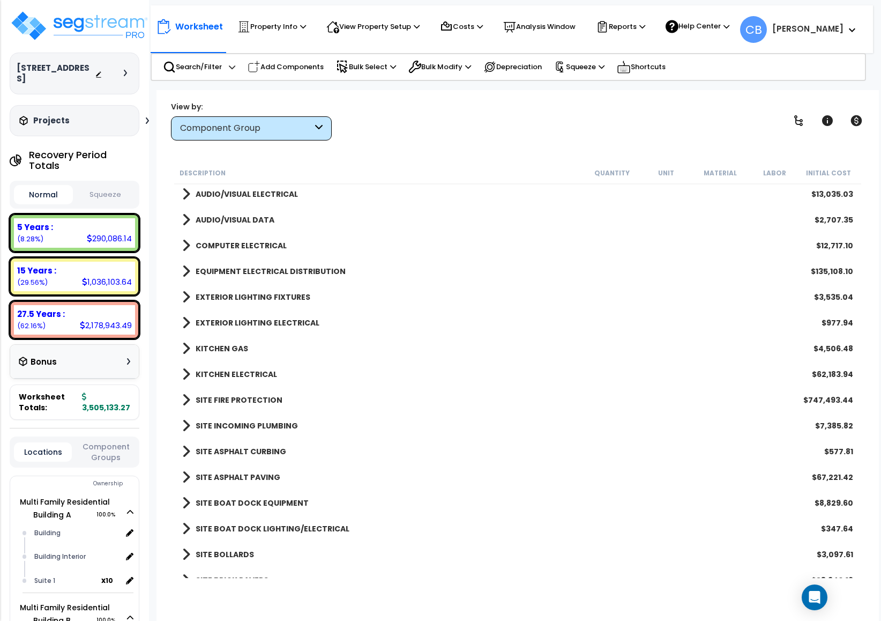
click at [256, 369] on b "KITCHEN ELECTRICAL" at bounding box center [236, 374] width 81 height 11
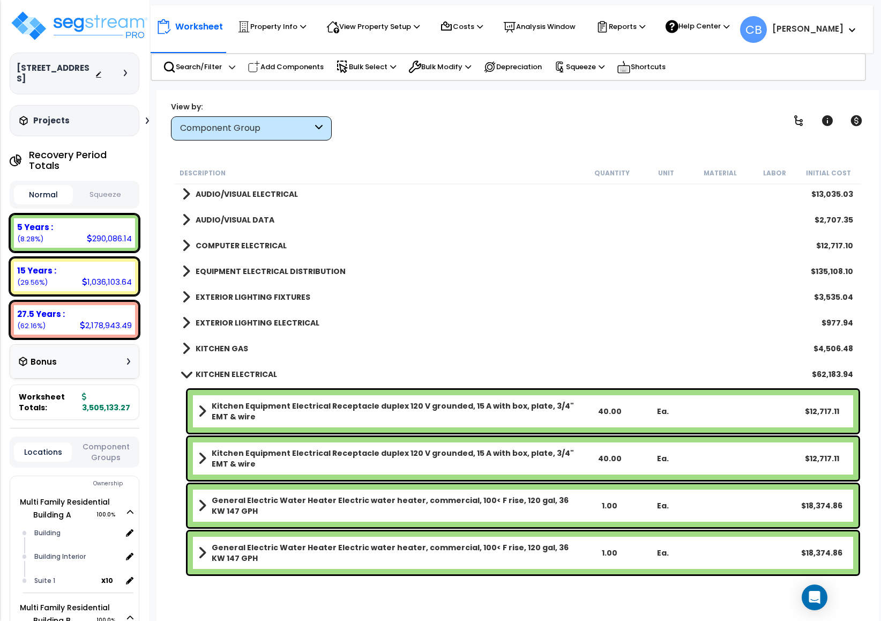
scroll to position [804, 0]
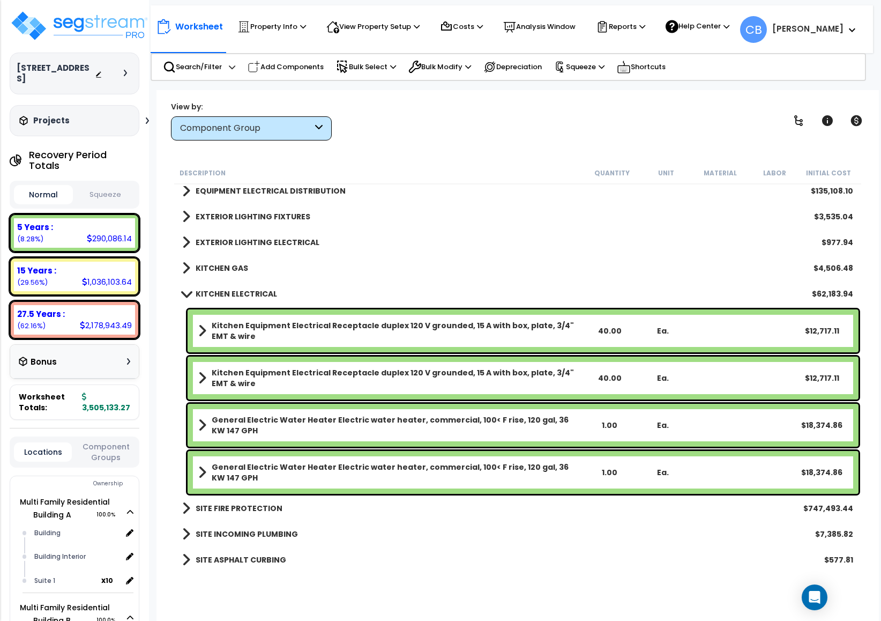
click at [341, 334] on b "Kitchen Equipment Electrical Receptacle duplex 120 V grounded, 15 A with box, p…" at bounding box center [397, 330] width 371 height 21
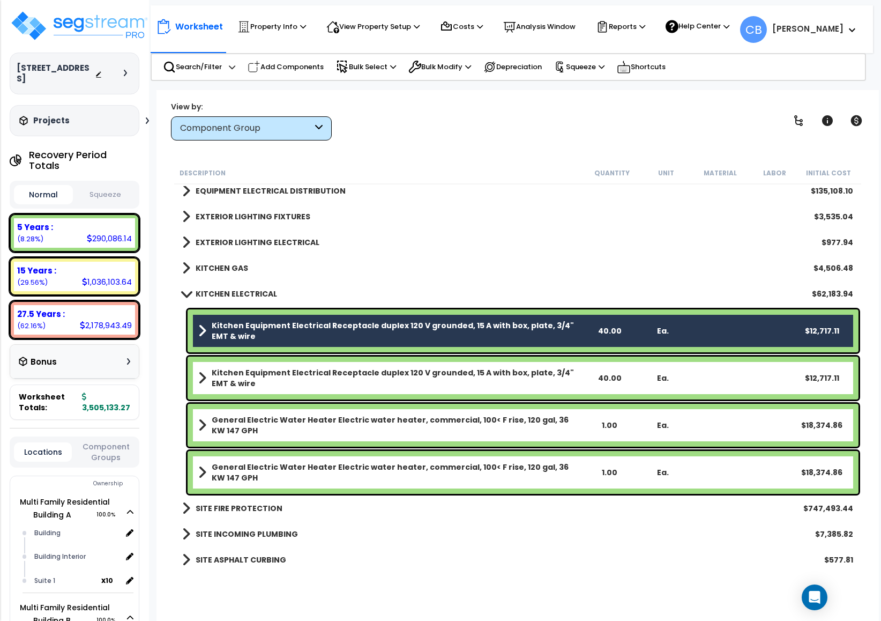
click at [338, 376] on b "Kitchen Equipment Electrical Receptacle duplex 120 V grounded, 15 A with box, p…" at bounding box center [397, 377] width 371 height 21
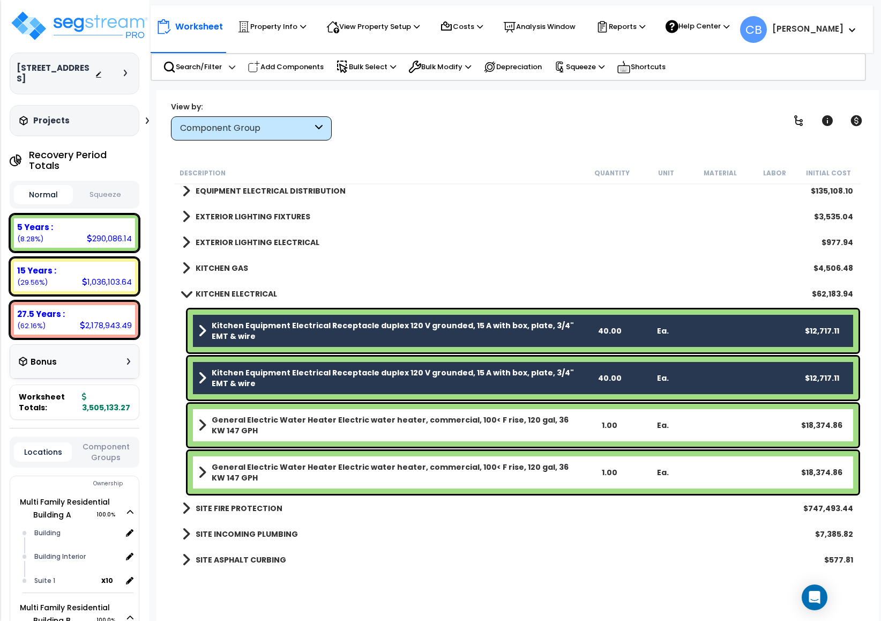
click at [267, 330] on b "Kitchen Equipment Electrical Receptacle duplex 120 V grounded, 15 A with box, p…" at bounding box center [397, 330] width 371 height 21
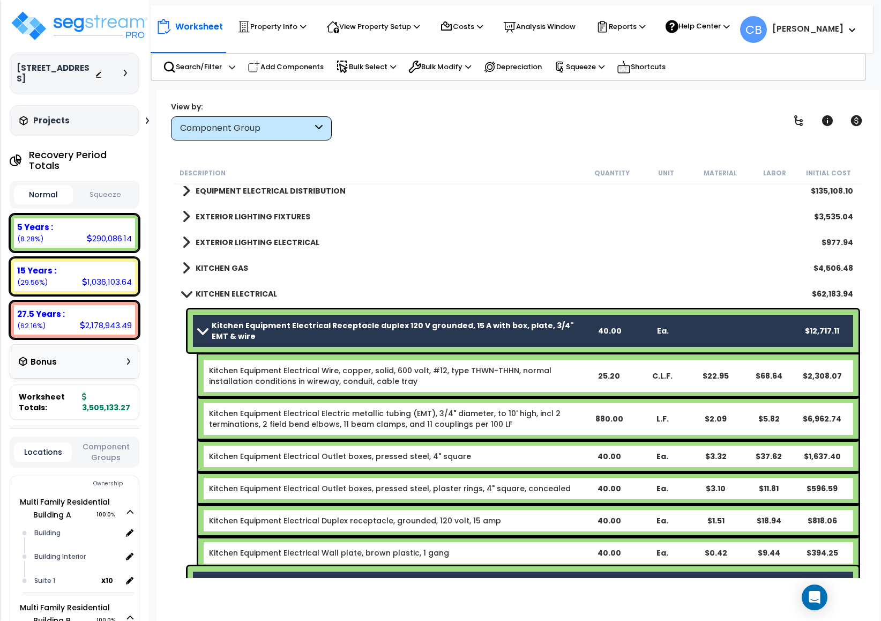
click at [266, 332] on b "Kitchen Equipment Electrical Receptacle duplex 120 V grounded, 15 A with box, p…" at bounding box center [397, 330] width 371 height 21
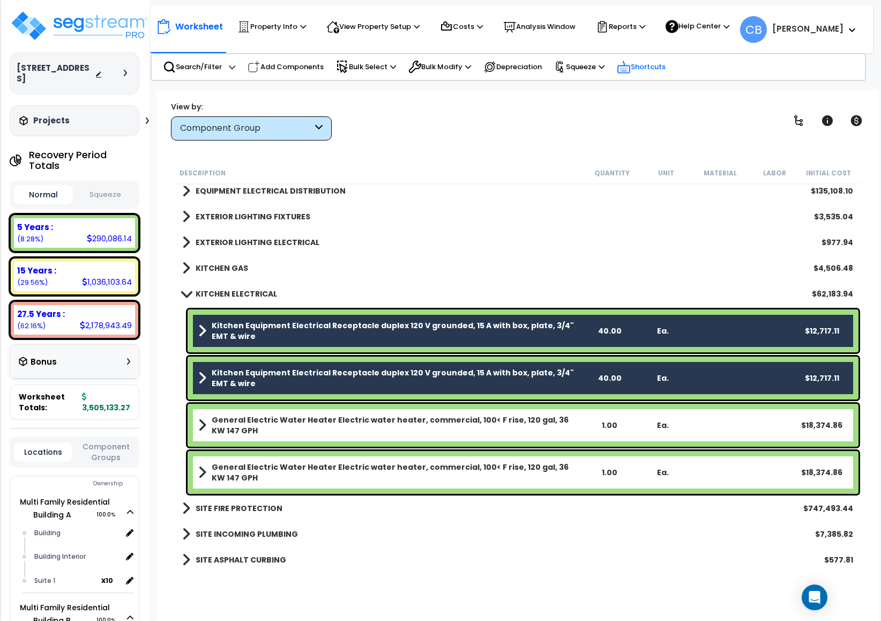
click at [625, 69] on icon at bounding box center [624, 69] width 1 height 1
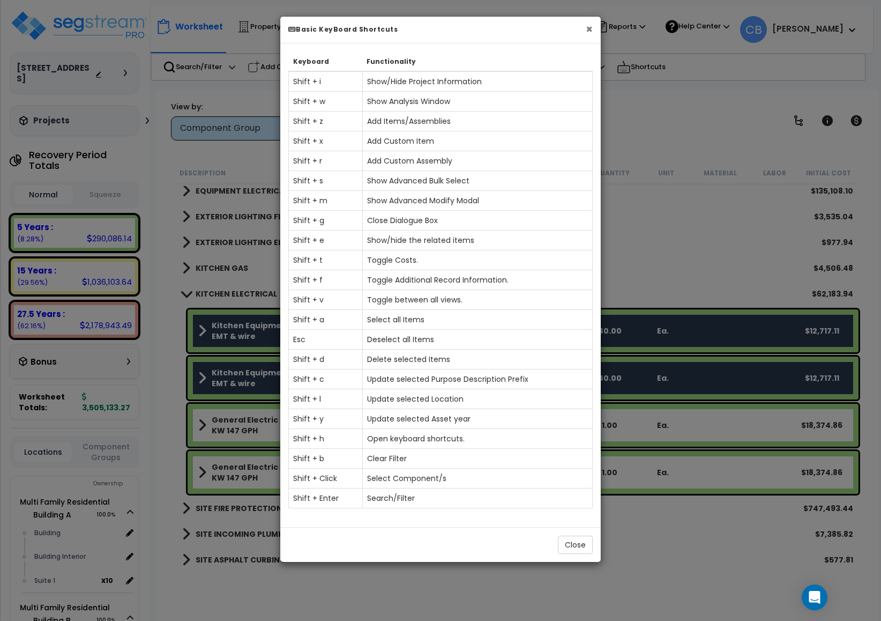
click at [588, 27] on button "×" at bounding box center [589, 29] width 7 height 11
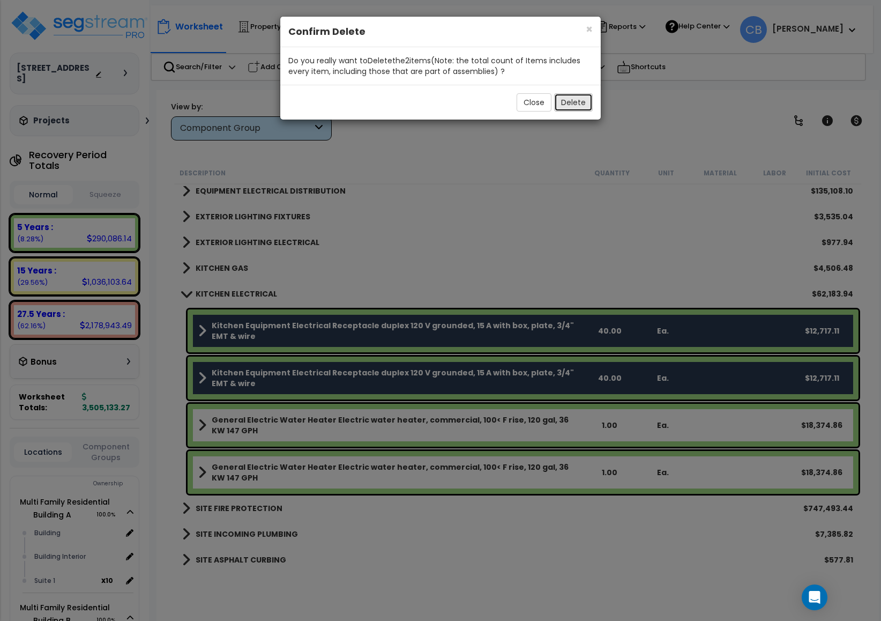
click at [564, 103] on button "Delete" at bounding box center [573, 102] width 39 height 18
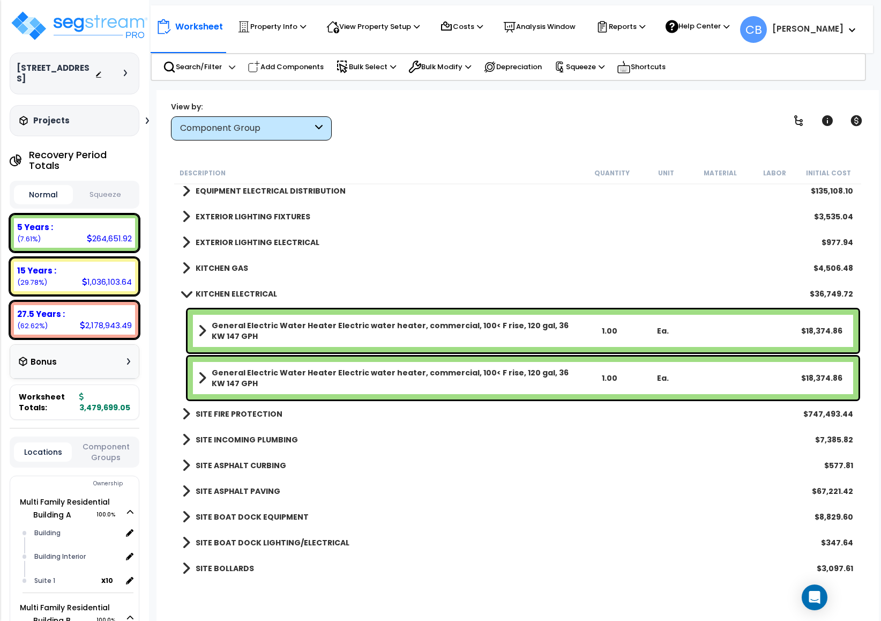
click at [227, 123] on div "Component Group" at bounding box center [246, 128] width 132 height 12
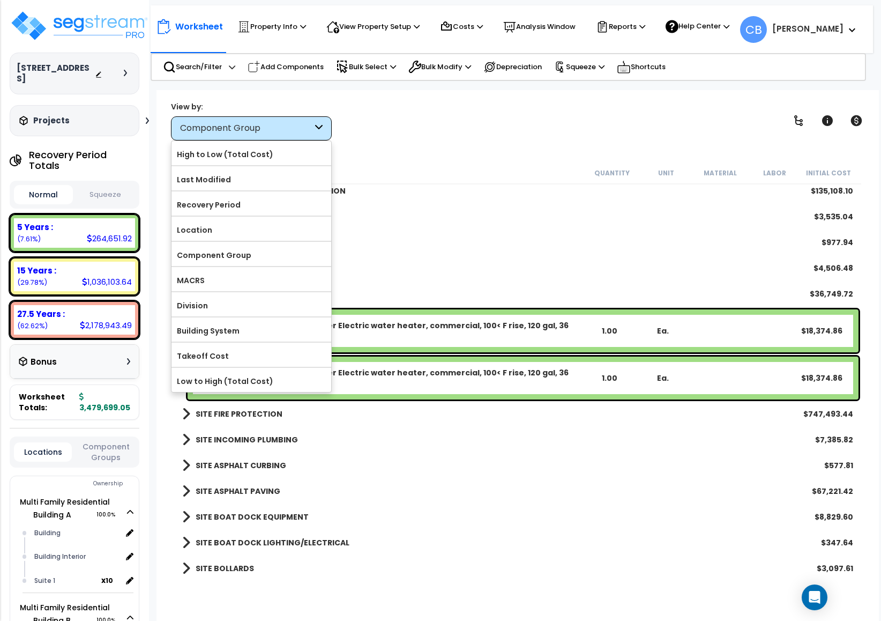
click at [222, 229] on label "Location" at bounding box center [252, 230] width 160 height 16
click at [0, 0] on input "Location" at bounding box center [0, 0] width 0 height 0
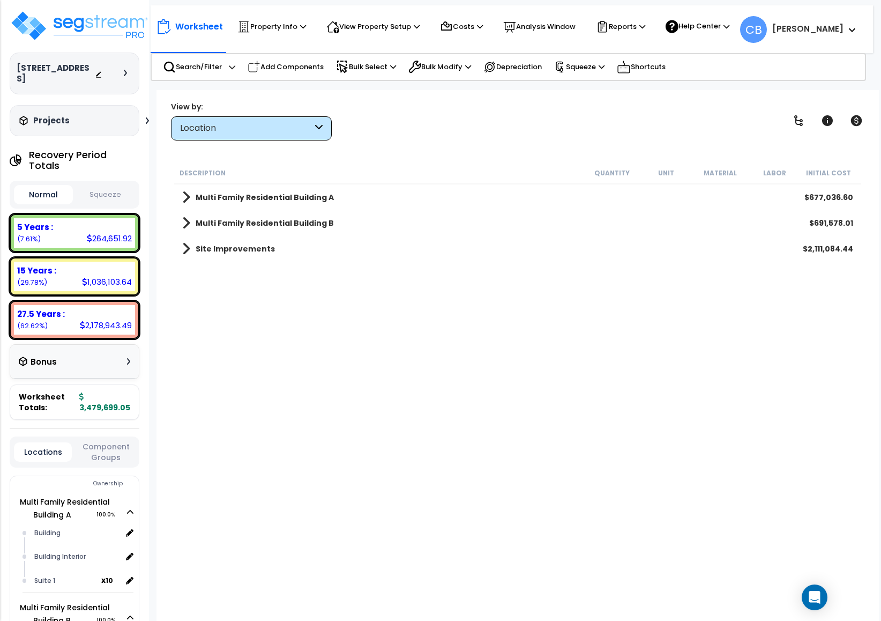
click at [218, 196] on b "Multi Family Residential Building A" at bounding box center [265, 197] width 138 height 11
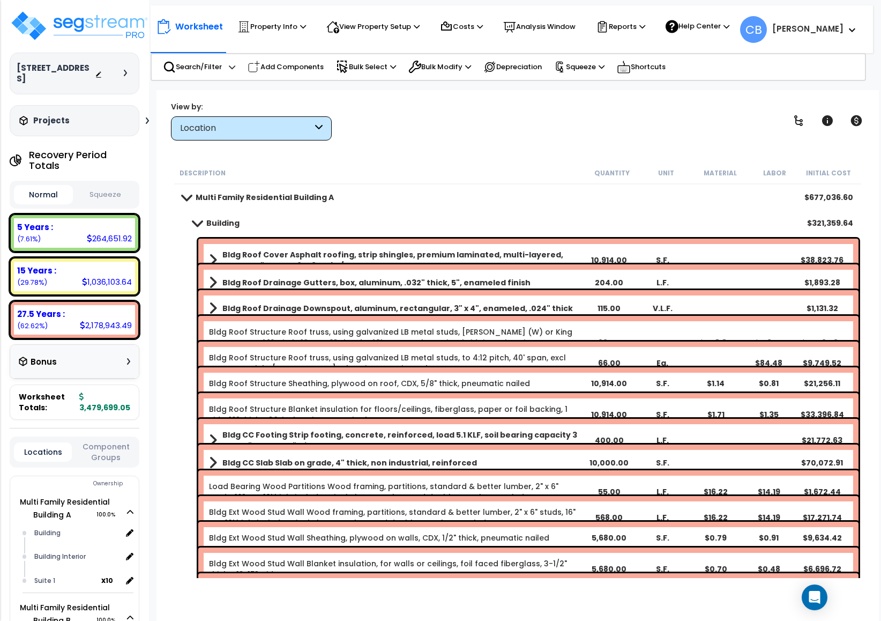
click at [214, 220] on b "Building" at bounding box center [222, 223] width 33 height 11
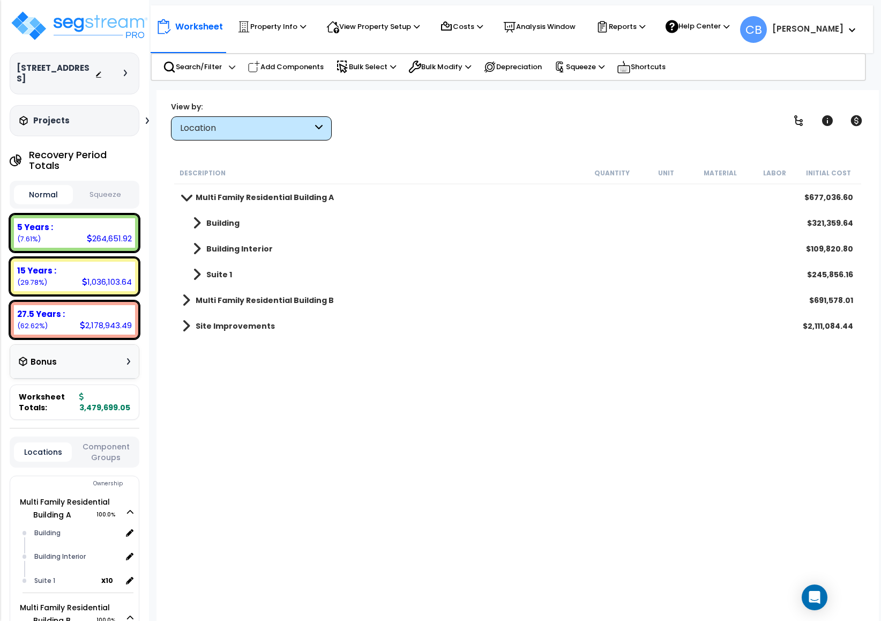
click at [222, 263] on div "Suite 1 $245,856.16" at bounding box center [518, 275] width 682 height 26
click at [216, 271] on b "Suite 1" at bounding box center [219, 274] width 26 height 11
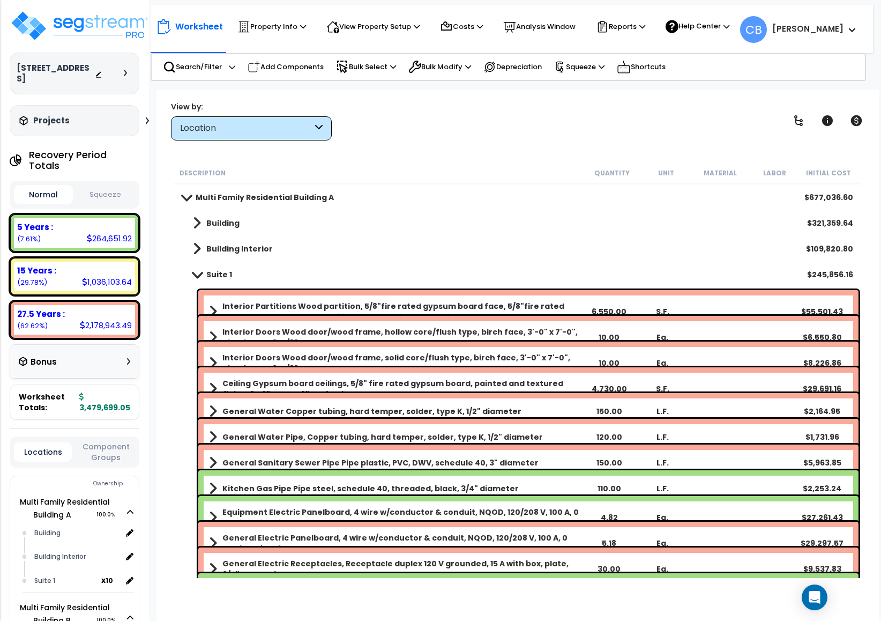
click at [228, 296] on div "Interior Partitions Wood partition, 5/8"fire rated gypsum board face, 5/8"fire …" at bounding box center [528, 311] width 660 height 43
click at [229, 312] on b "Interior Partitions Wood partition, 5/8"fire rated gypsum board face, 5/8"fire …" at bounding box center [401, 311] width 359 height 21
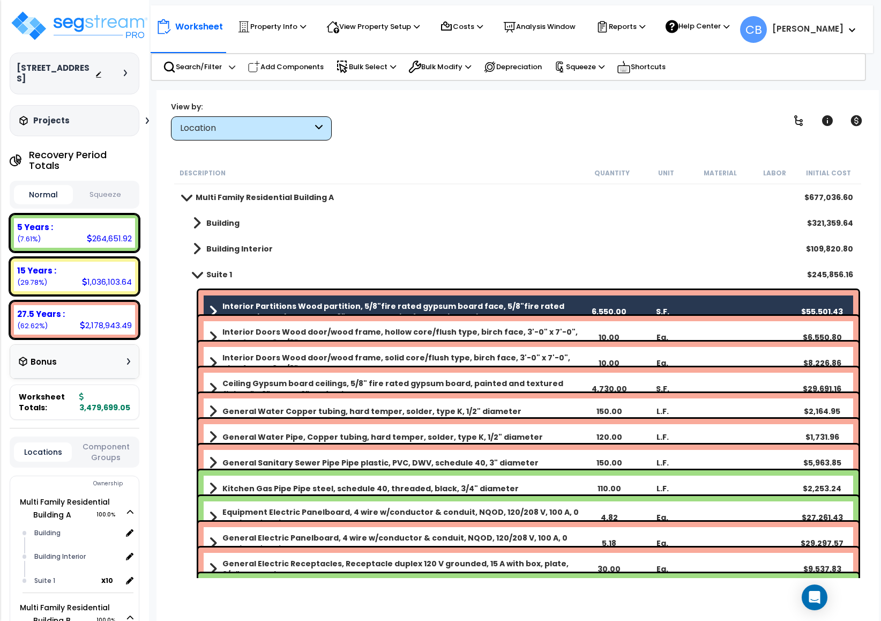
click at [235, 325] on div "Interior Doors Wood door/wood frame, hollow core/flush type, birch face, 3'-0" …" at bounding box center [528, 337] width 660 height 43
click at [235, 327] on b "Interior Doors Wood door/wood frame, hollow core/flush type, birch face, 3'-0" …" at bounding box center [401, 336] width 359 height 21
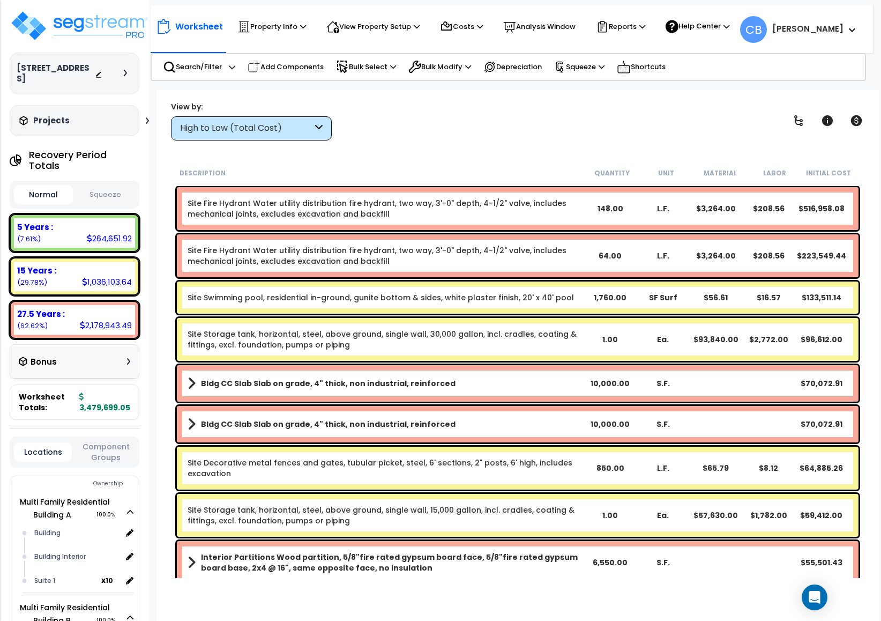
click at [216, 127] on div "High to Low (Total Cost)" at bounding box center [246, 128] width 132 height 12
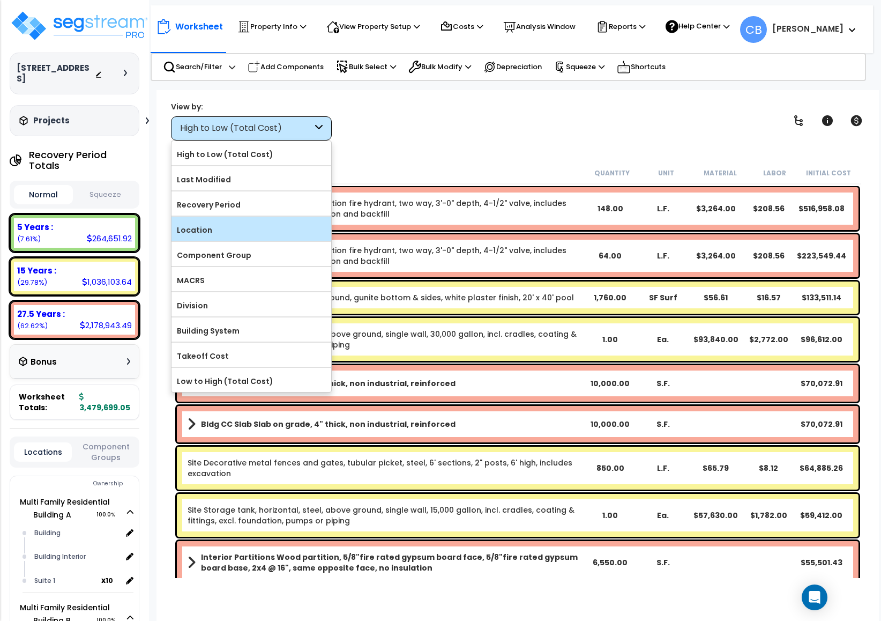
click at [206, 234] on label "Location" at bounding box center [252, 230] width 160 height 16
click at [0, 0] on input "Location" at bounding box center [0, 0] width 0 height 0
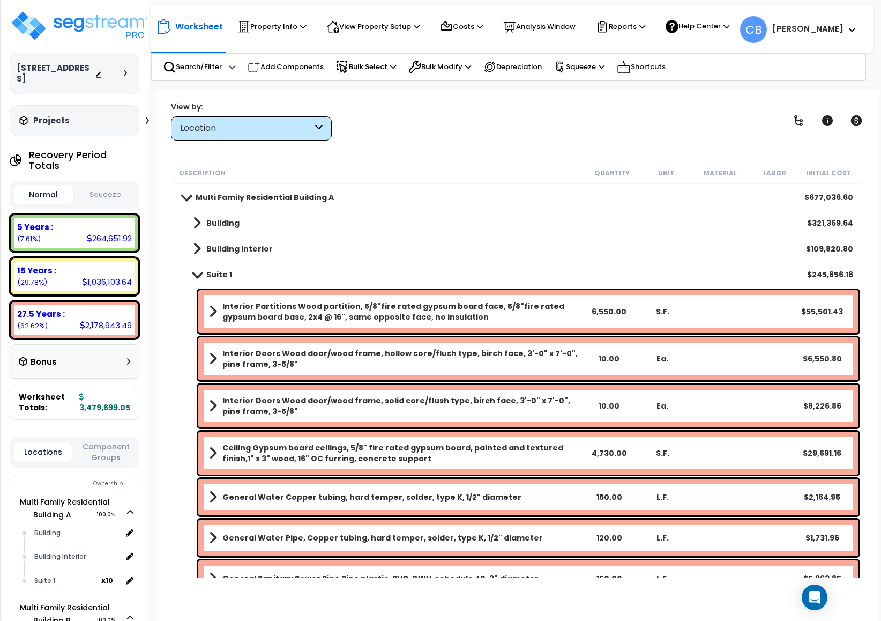
click at [238, 307] on b "Interior Partitions Wood partition, 5/8"fire rated gypsum board face, 5/8"fire …" at bounding box center [401, 311] width 359 height 21
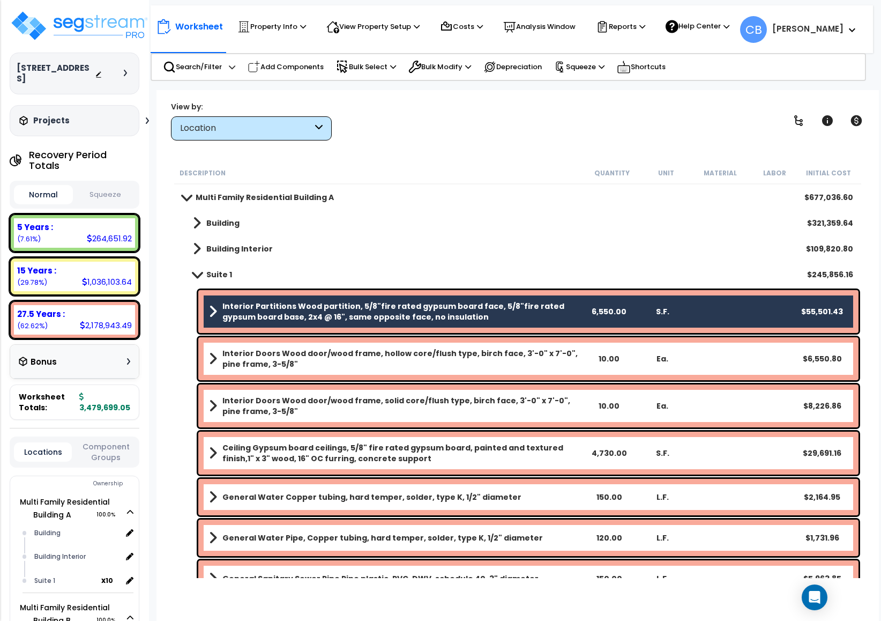
click at [238, 338] on div "Interior Doors Wood door/wood frame, hollow core/flush type, birch face, 3'-0" …" at bounding box center [528, 358] width 660 height 43
click at [295, 367] on b "Interior Doors Wood door/wood frame, hollow core/flush type, birch face, 3'-0" …" at bounding box center [401, 358] width 359 height 21
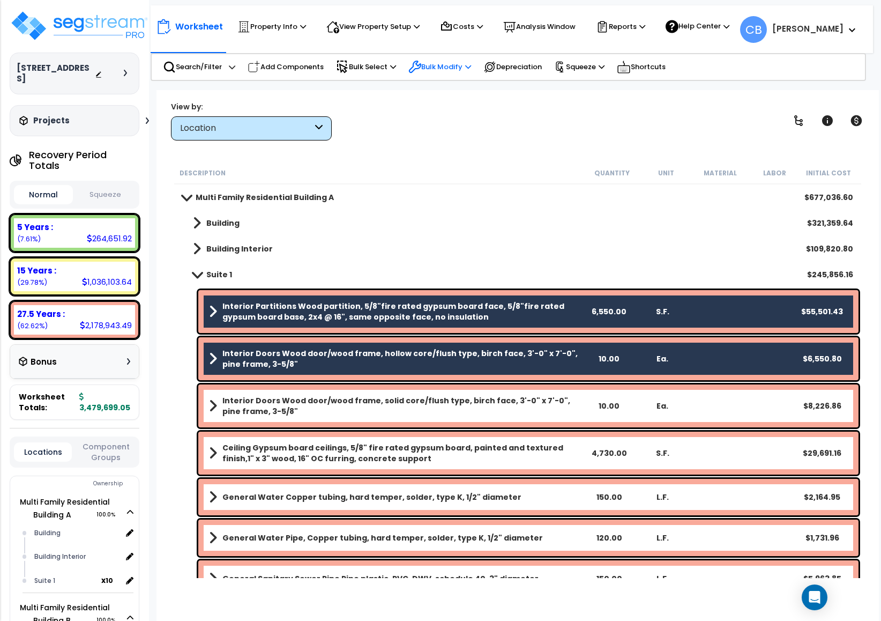
click at [420, 63] on icon at bounding box center [414, 67] width 13 height 13
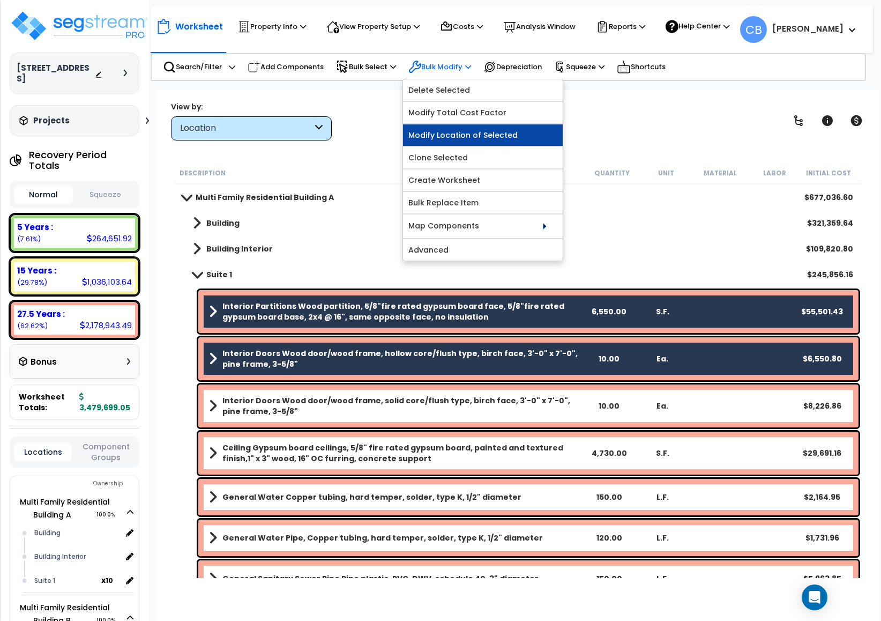
click at [501, 140] on link "Modify Location of Selected" at bounding box center [483, 134] width 160 height 21
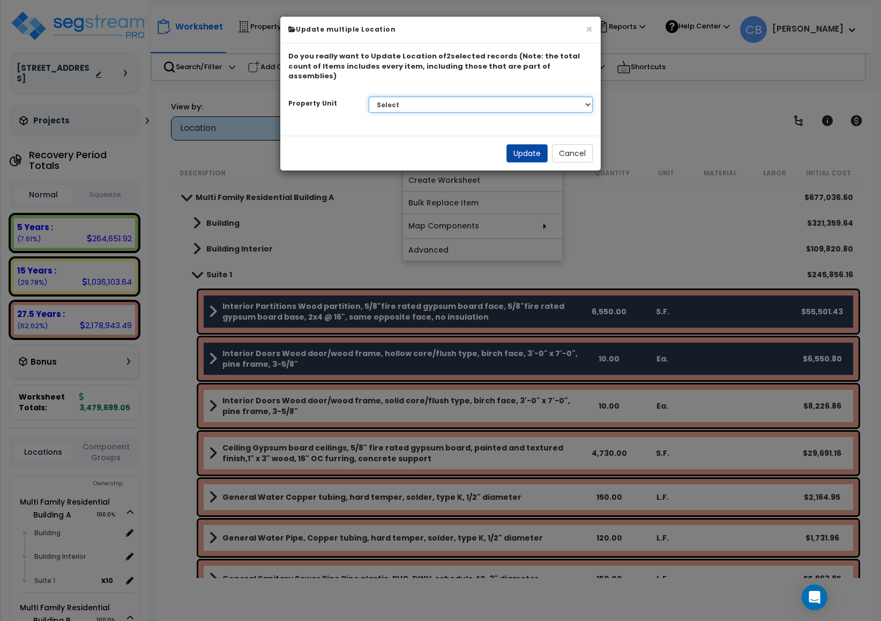
click at [434, 96] on select "Select Multi Family Residential Building A Multi Family Residential Building B …" at bounding box center [481, 104] width 225 height 16
click at [369, 96] on select "Select Multi Family Residential Building A Multi Family Residential Building B …" at bounding box center [481, 104] width 225 height 16
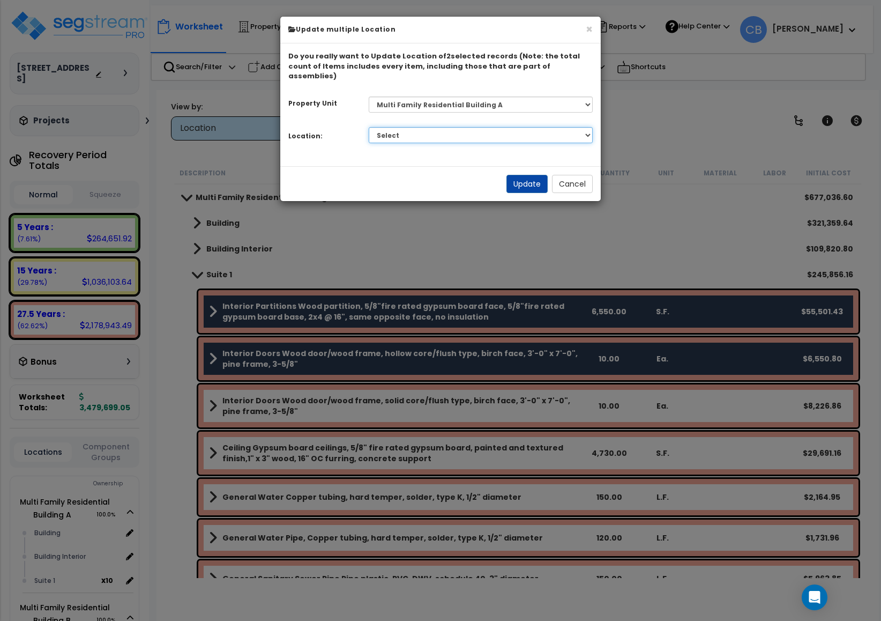
click at [389, 127] on select "Select Building Building Interior Suite 1 Add Additional Location" at bounding box center [481, 135] width 225 height 16
click at [806, 171] on div "× Update multiple Location Do you really want to Update Location of 2 selected …" at bounding box center [440, 310] width 881 height 621
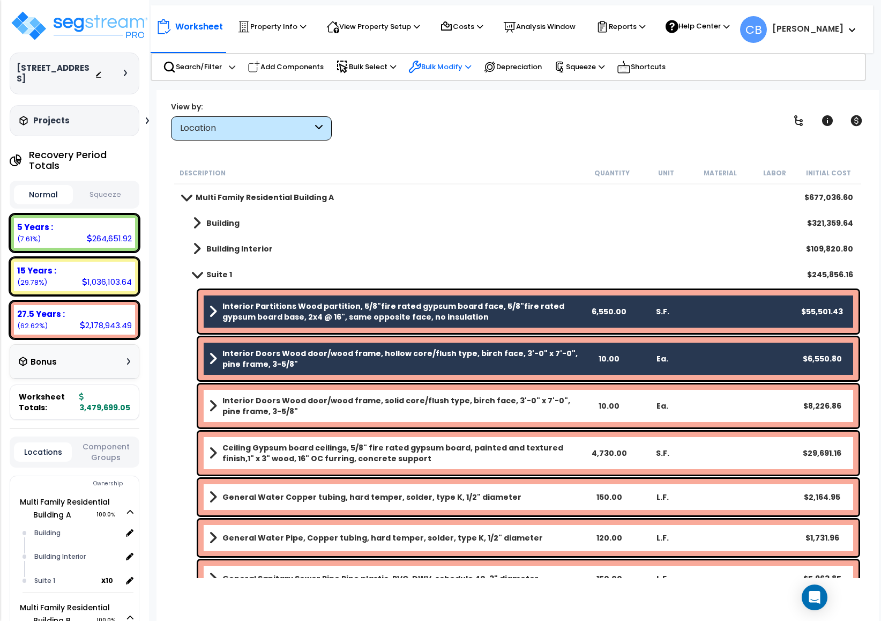
click at [464, 64] on p "Bulk Modify" at bounding box center [439, 67] width 63 height 13
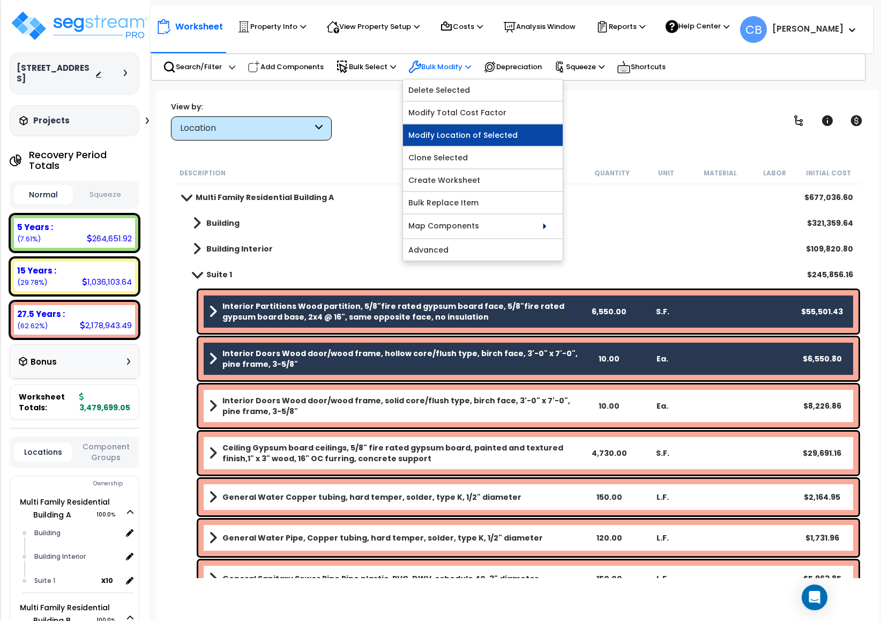
click at [480, 130] on link "Modify Location of Selected" at bounding box center [483, 134] width 160 height 21
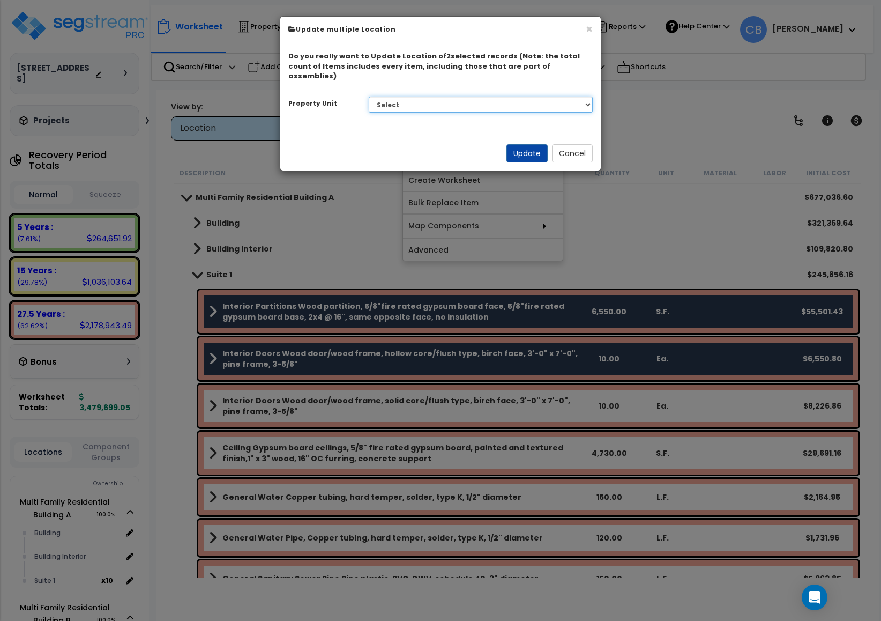
click at [450, 100] on select "Select Multi Family Residential Building A Multi Family Residential Building B …" at bounding box center [481, 104] width 225 height 16
select select "149571"
click at [369, 96] on select "Select Multi Family Residential Building A Multi Family Residential Building B …" at bounding box center [481, 104] width 225 height 16
select select
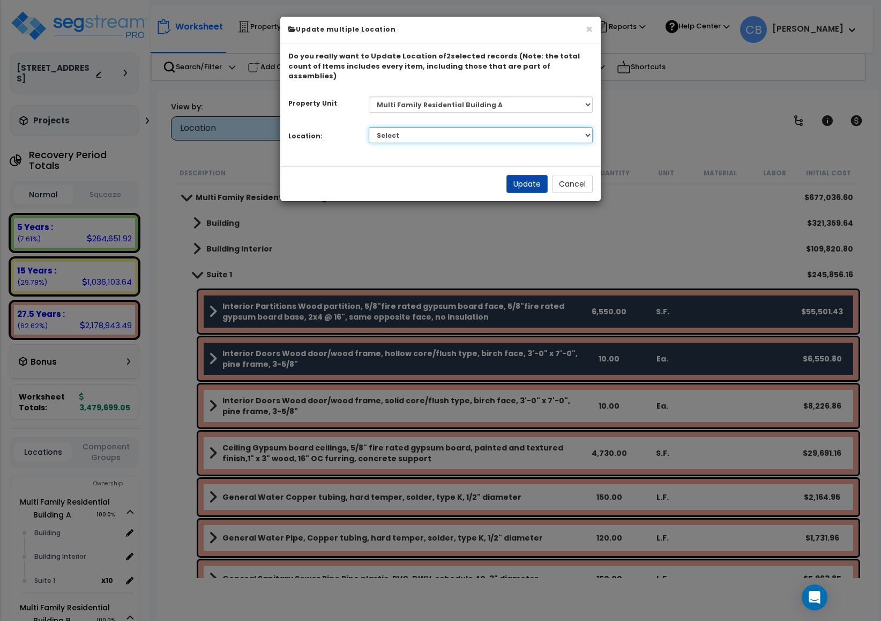
click at [441, 127] on select "Select Building Building Interior Suite 1 Add Additional Location" at bounding box center [481, 135] width 225 height 16
click at [569, 175] on button "Cancel" at bounding box center [572, 184] width 41 height 18
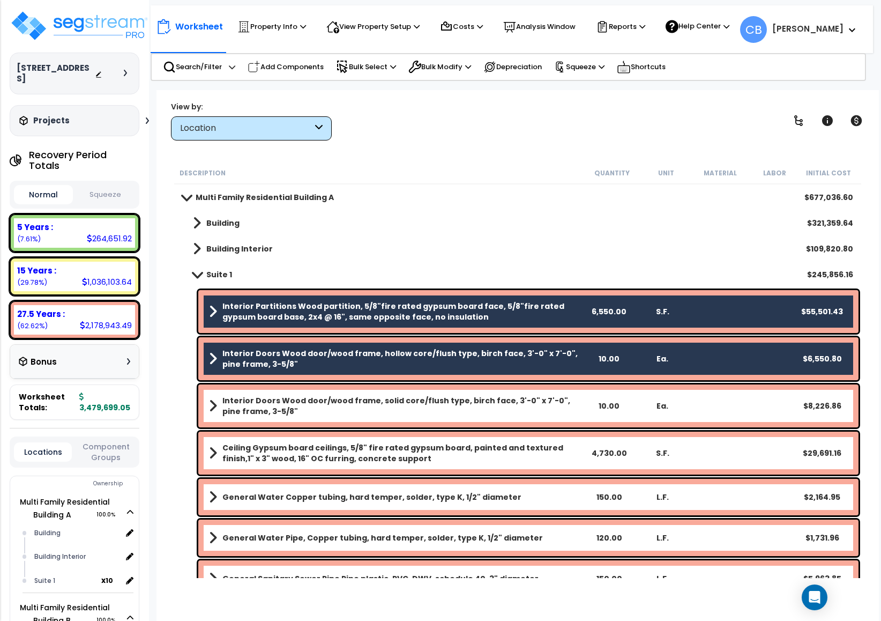
click at [214, 267] on link "Suite 1" at bounding box center [207, 274] width 50 height 15
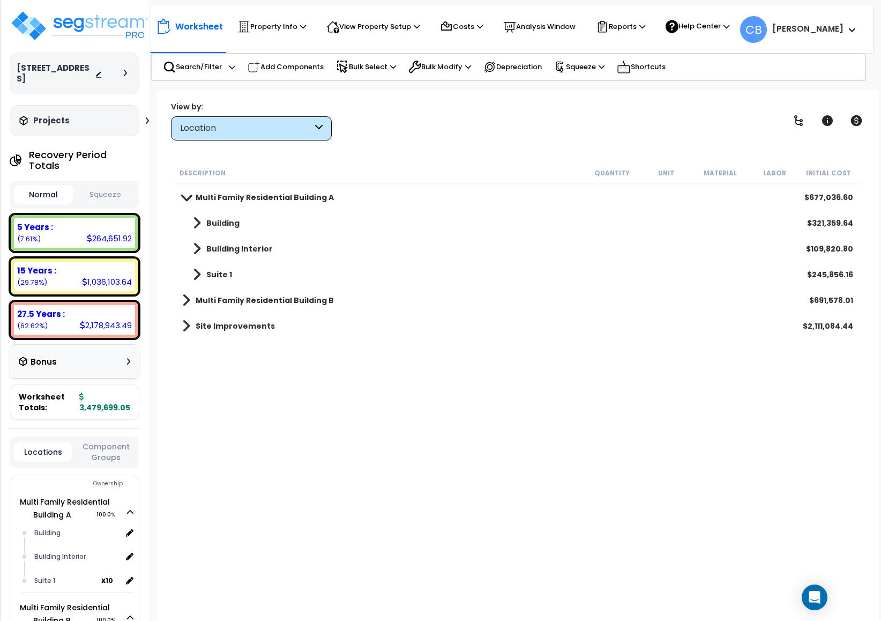
click at [214, 194] on b "Multi Family Residential Building A" at bounding box center [265, 197] width 138 height 11
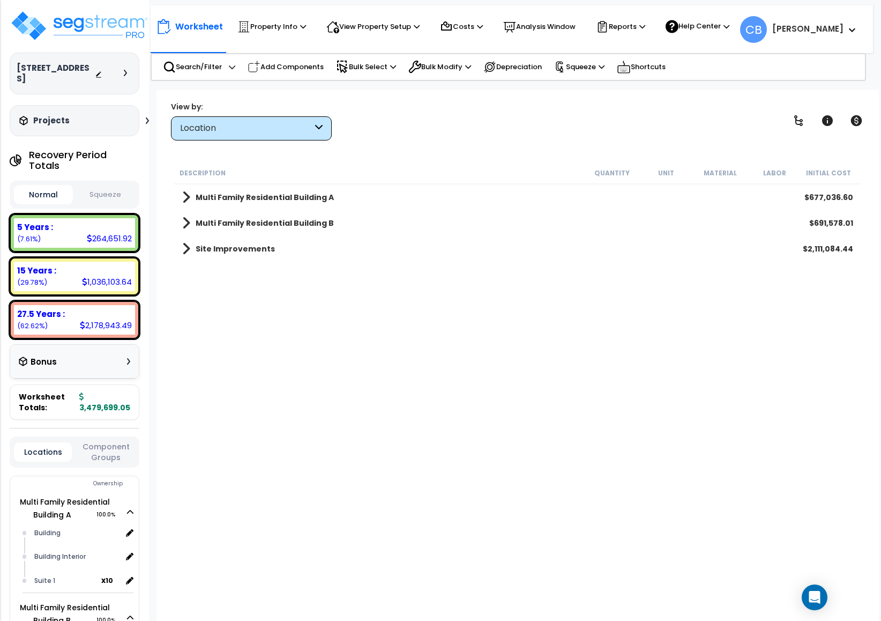
click at [213, 194] on b "Multi Family Residential Building A" at bounding box center [265, 197] width 138 height 11
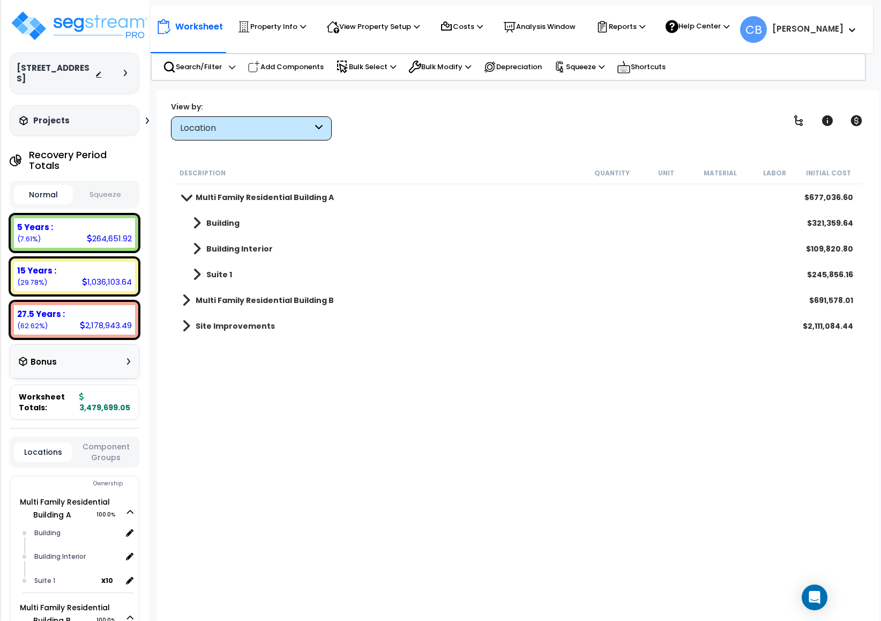
click at [219, 215] on link "Building" at bounding box center [210, 222] width 57 height 15
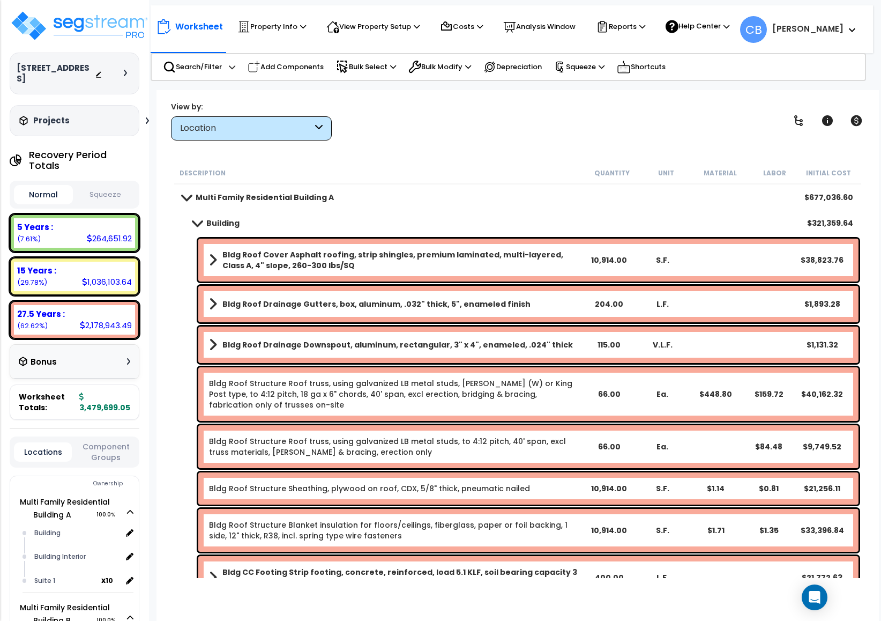
click at [265, 250] on b "Bldg Roof Cover Asphalt roofing, strip shingles, premium laminated, multi-layer…" at bounding box center [401, 259] width 359 height 21
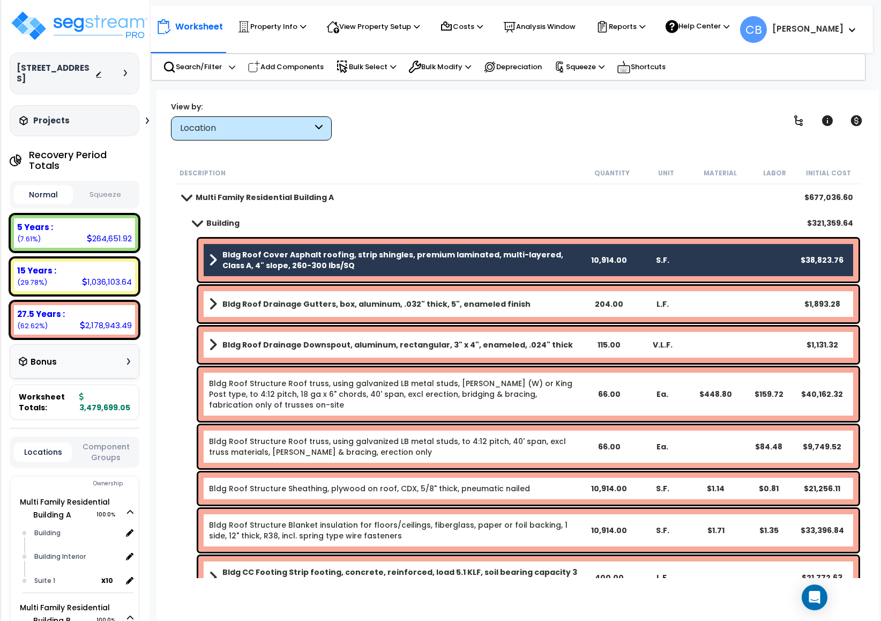
click at [273, 292] on div "Bldg Roof Drainage Gutters, box, aluminum, .032" thick, 5", enameled finish 204…" at bounding box center [528, 304] width 660 height 36
click at [263, 301] on b "Bldg Roof Drainage Gutters, box, aluminum, .032" thick, 5", enameled finish" at bounding box center [376, 304] width 308 height 11
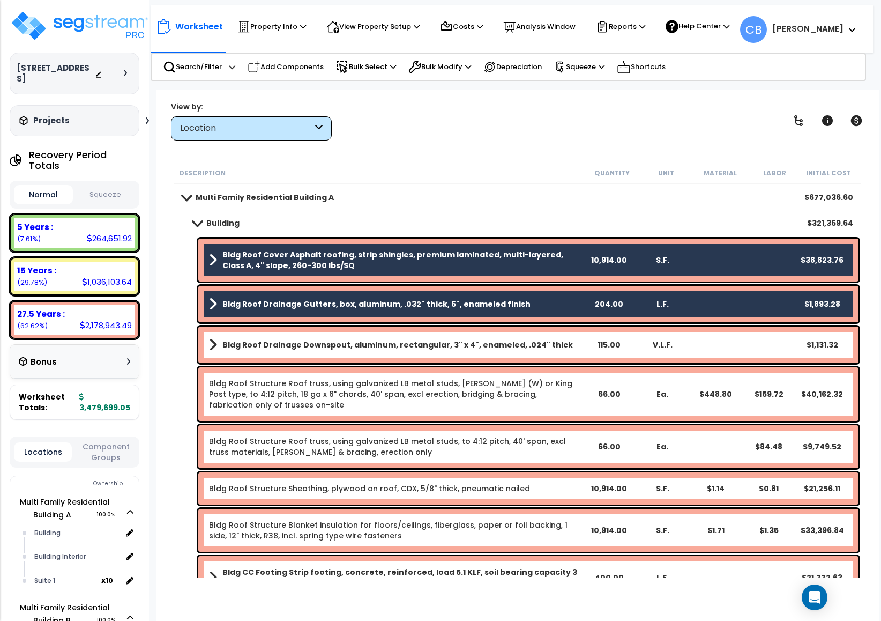
drag, startPoint x: 264, startPoint y: 256, endPoint x: 219, endPoint y: 238, distance: 48.9
click at [226, 251] on b "Bldg Roof Cover Asphalt roofing, strip shingles, premium laminated, multi-layer…" at bounding box center [401, 259] width 359 height 21
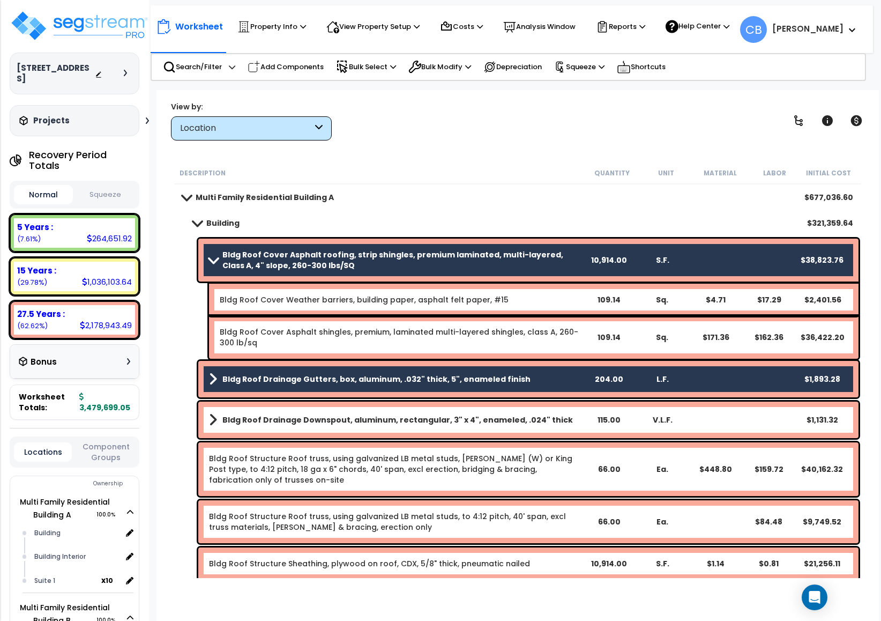
click at [196, 220] on span at bounding box center [196, 223] width 15 height 8
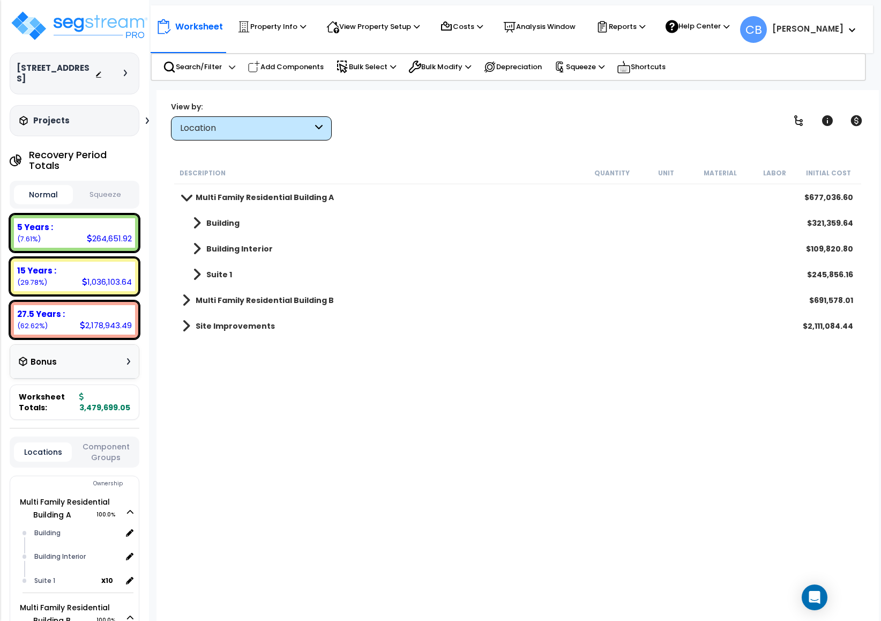
click at [255, 224] on div "Building $321,359.64" at bounding box center [518, 223] width 682 height 26
click at [212, 224] on b "Building" at bounding box center [222, 223] width 33 height 11
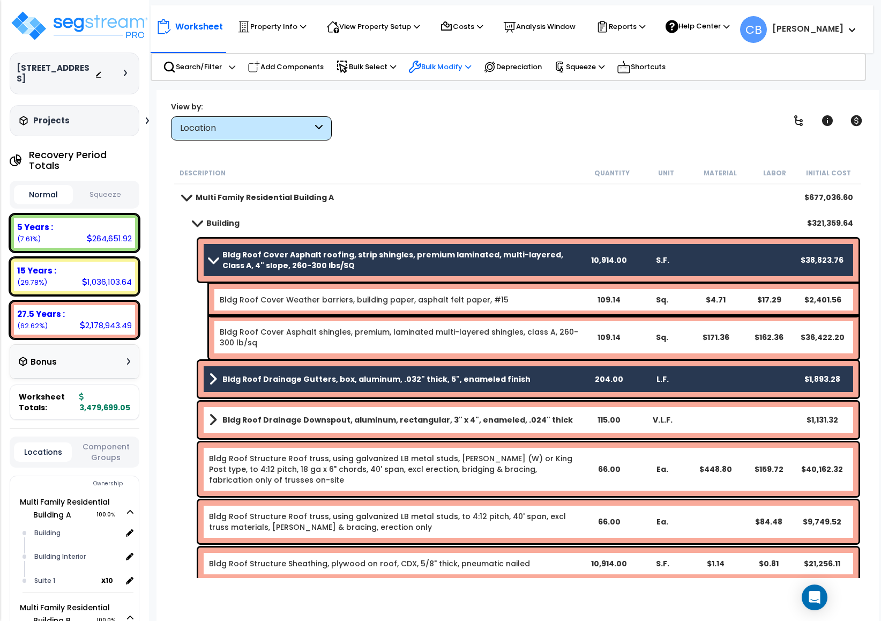
click at [434, 70] on p "Bulk Modify" at bounding box center [439, 67] width 63 height 13
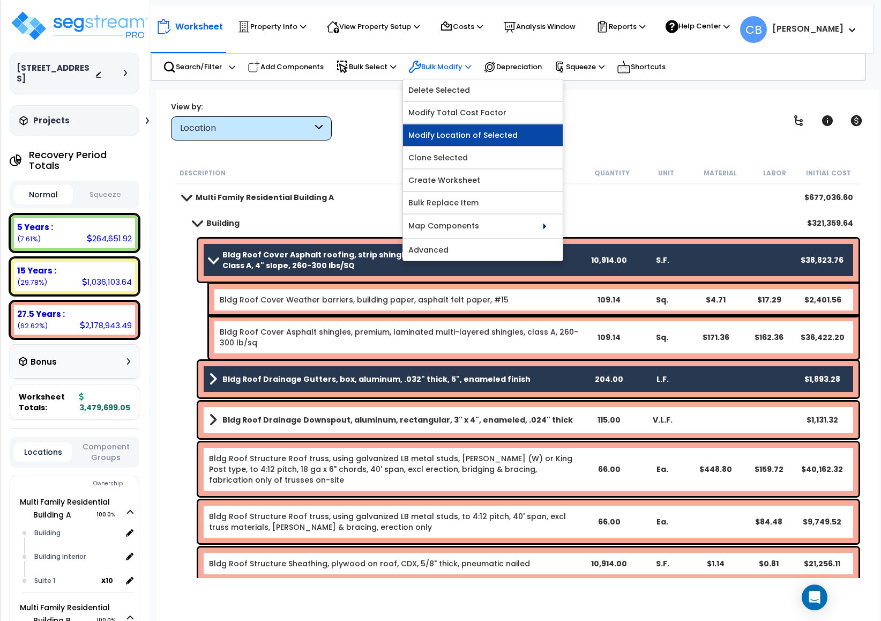
click at [462, 133] on link "Modify Location of Selected" at bounding box center [483, 134] width 160 height 21
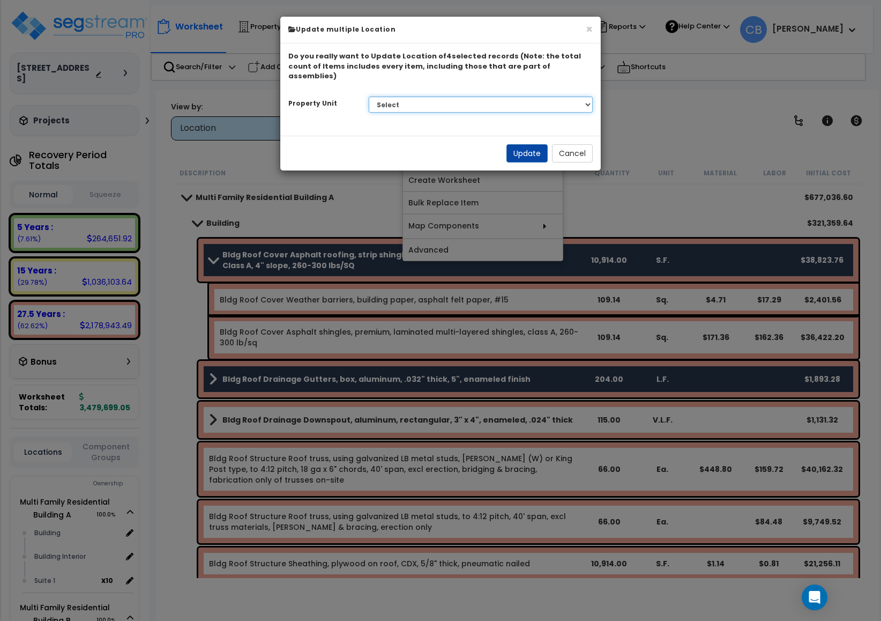
click at [420, 102] on select "Select Multi Family Residential Building A Multi Family Residential Building B …" at bounding box center [481, 104] width 225 height 16
select select "149571"
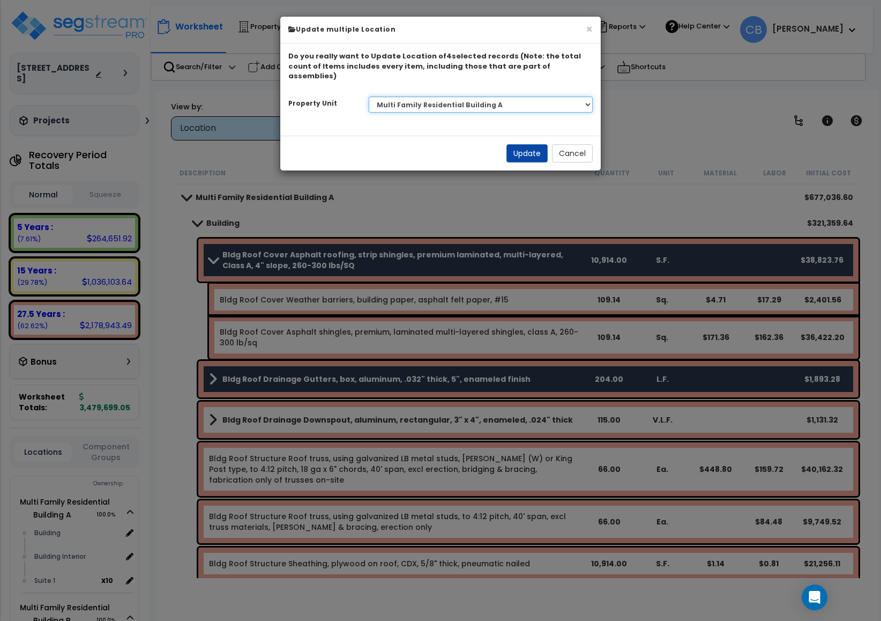
click at [369, 96] on select "Select Multi Family Residential Building A Multi Family Residential Building B …" at bounding box center [481, 104] width 225 height 16
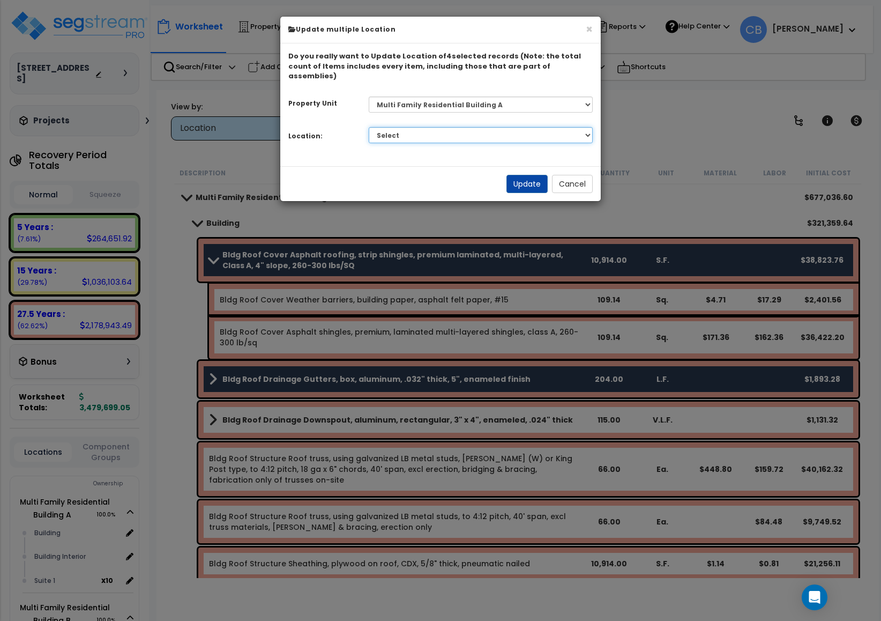
drag, startPoint x: 417, startPoint y: 123, endPoint x: 417, endPoint y: 132, distance: 9.1
click at [417, 127] on select "Select Building Building Interior Suite 1 Add Additional Location" at bounding box center [481, 135] width 225 height 16
click at [399, 127] on select "Select Building Building Interior Suite 1 Add Additional Location" at bounding box center [481, 135] width 225 height 16
click at [382, 127] on select "Select Building Building Interior Suite 1 Add Additional Location" at bounding box center [481, 135] width 225 height 16
select select "Others"
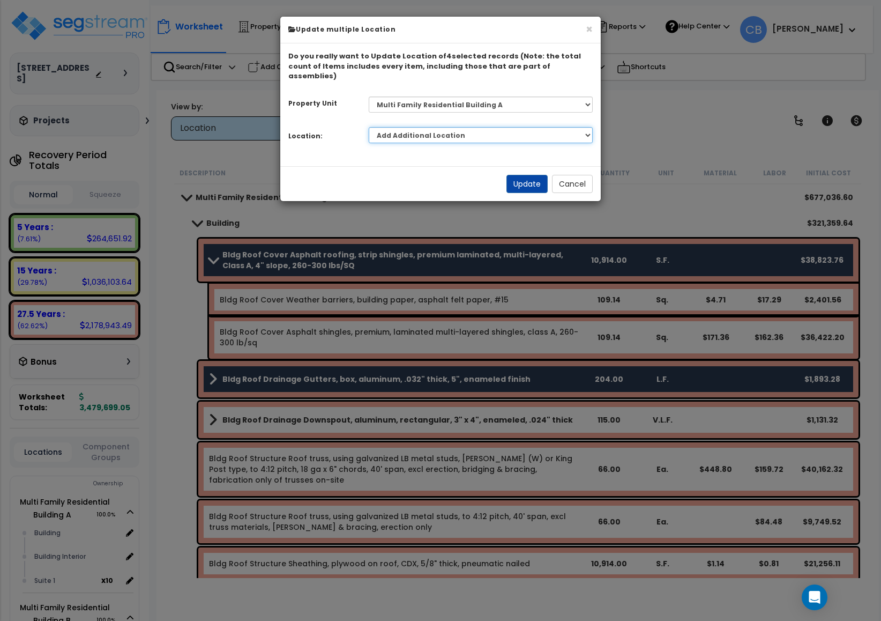
click at [369, 127] on select "Select Building Building Interior Suite 1 Add Additional Location" at bounding box center [481, 135] width 225 height 16
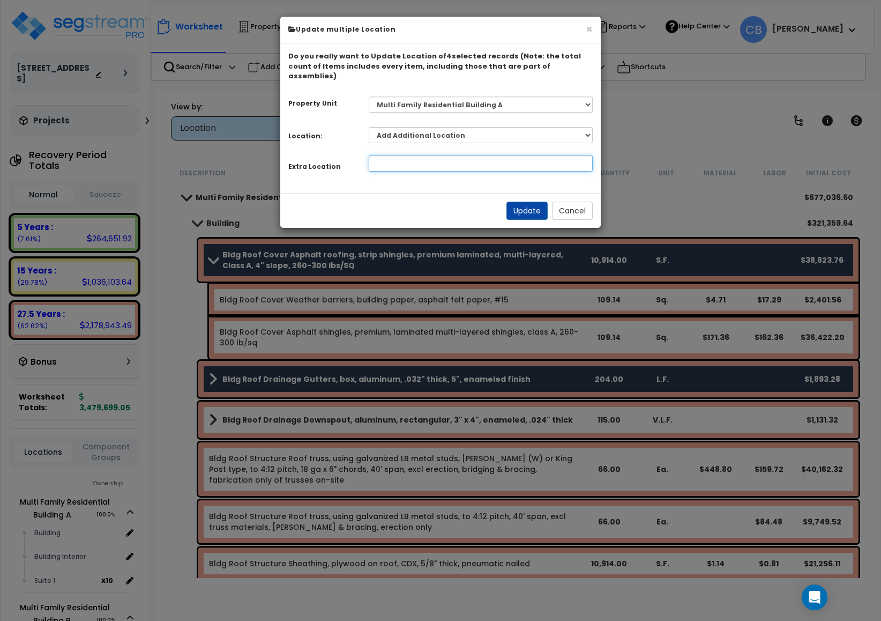
click at [413, 155] on input at bounding box center [481, 163] width 225 height 16
type input "Sample"
click at [531, 202] on button "Update" at bounding box center [527, 211] width 41 height 18
